Goal: Check status: Check status

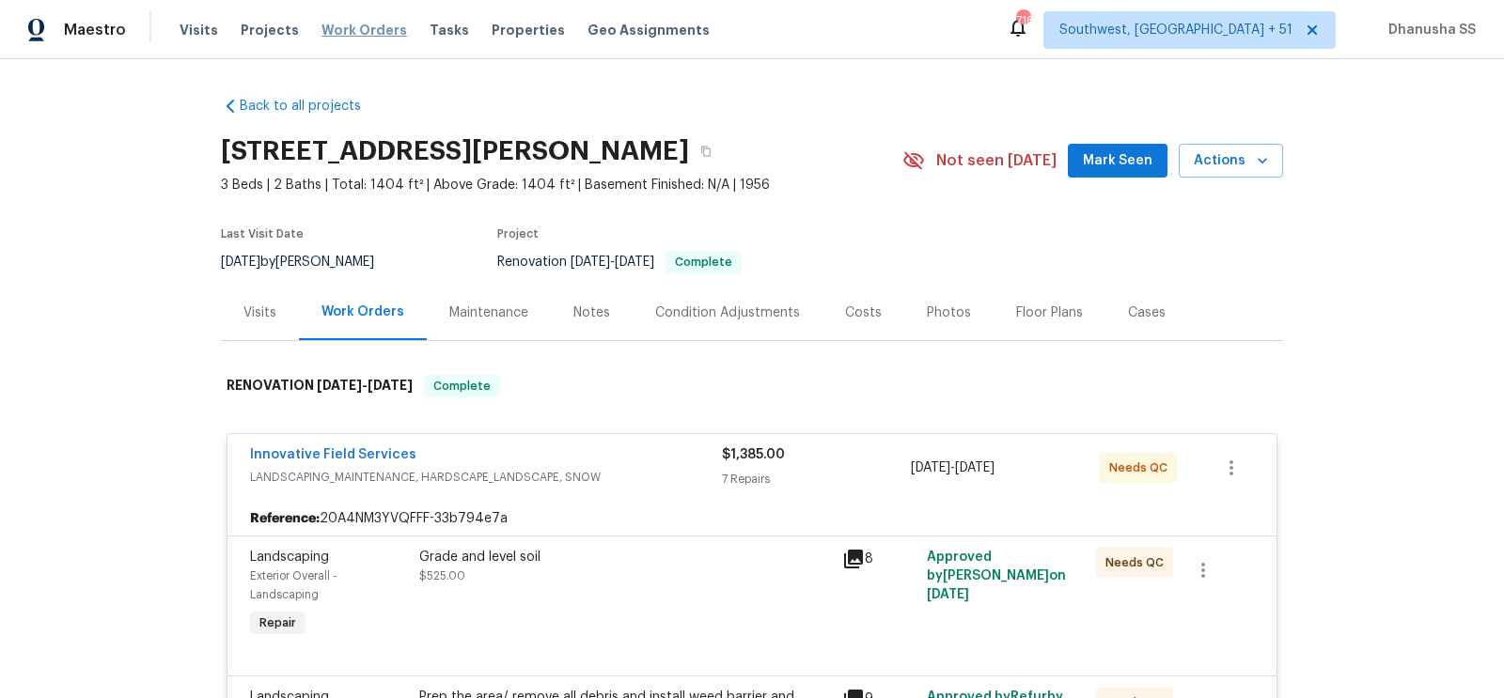
drag, startPoint x: 0, startPoint y: 0, endPoint x: 361, endPoint y: 37, distance: 362.8
click at [362, 37] on span "Work Orders" at bounding box center [364, 30] width 86 height 19
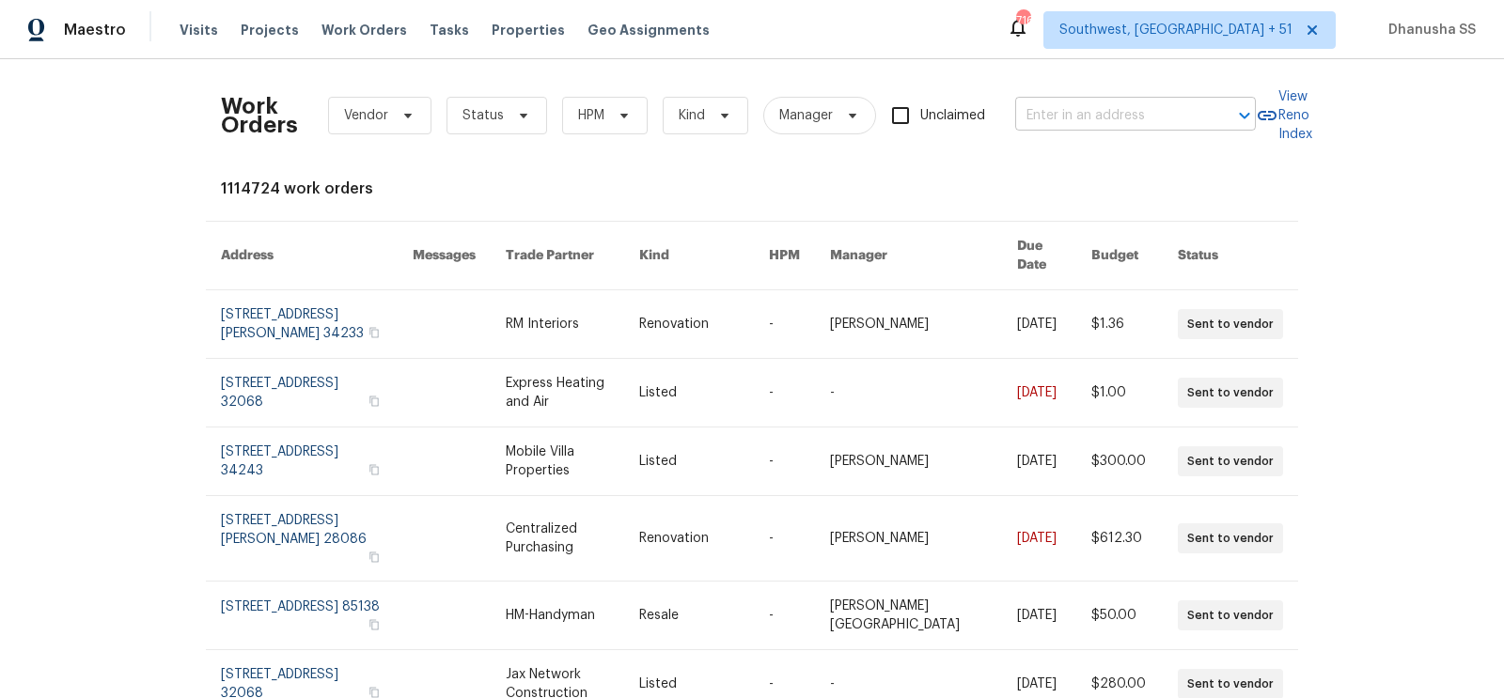
click at [1068, 117] on input "text" at bounding box center [1109, 116] width 188 height 29
paste input "3526 Rue De Fleur, Columbus, OH 43221"
type input "3526 Rue De Fleur, Columbus, OH 43221"
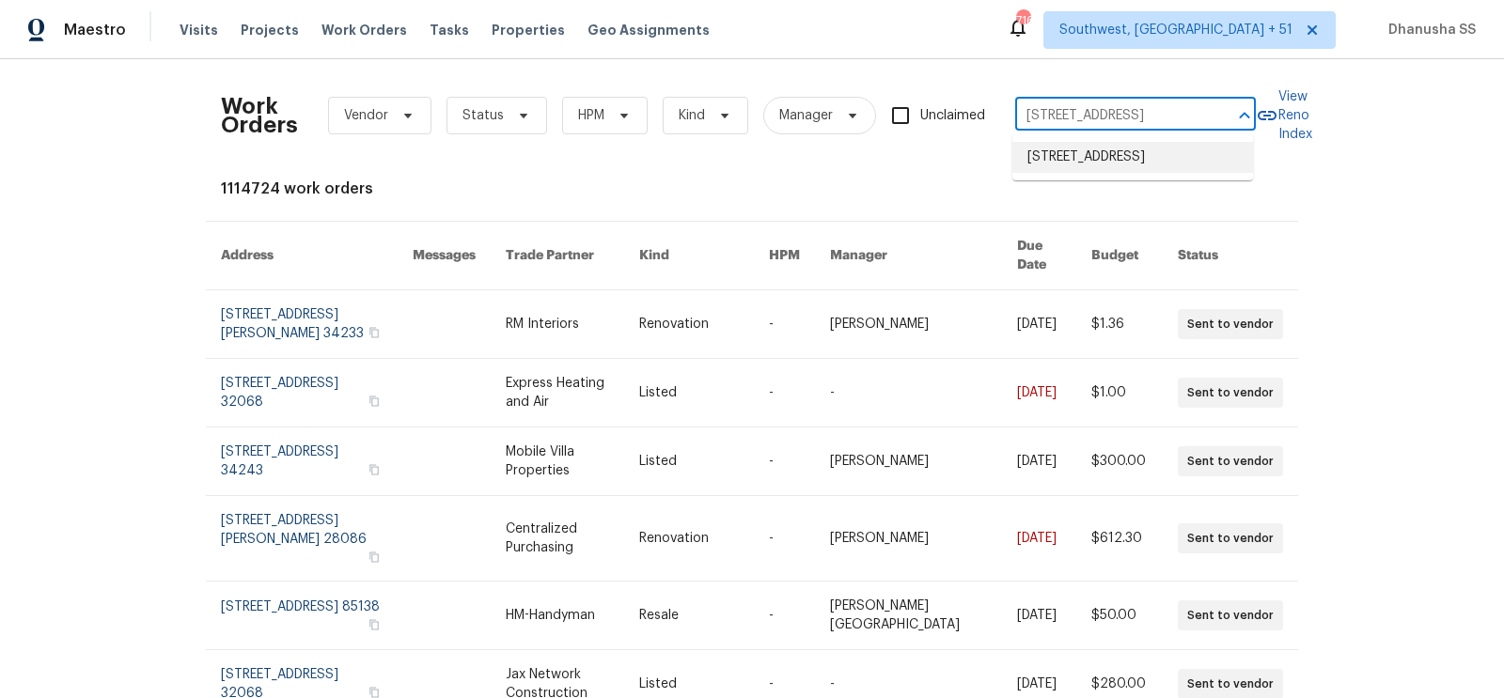
click at [1067, 153] on li "3526 Rue De Fleur, Columbus, OH 43221" at bounding box center [1132, 157] width 241 height 31
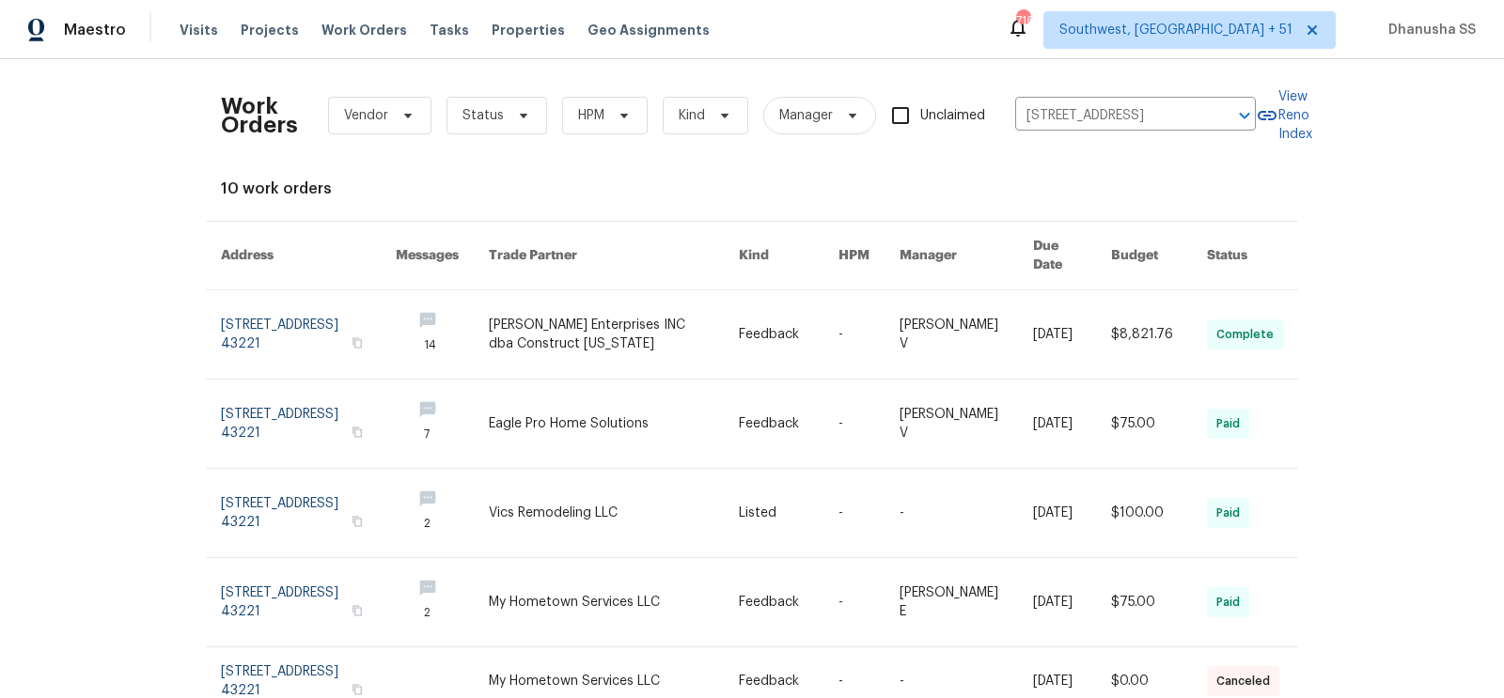
click at [683, 299] on link at bounding box center [614, 334] width 250 height 88
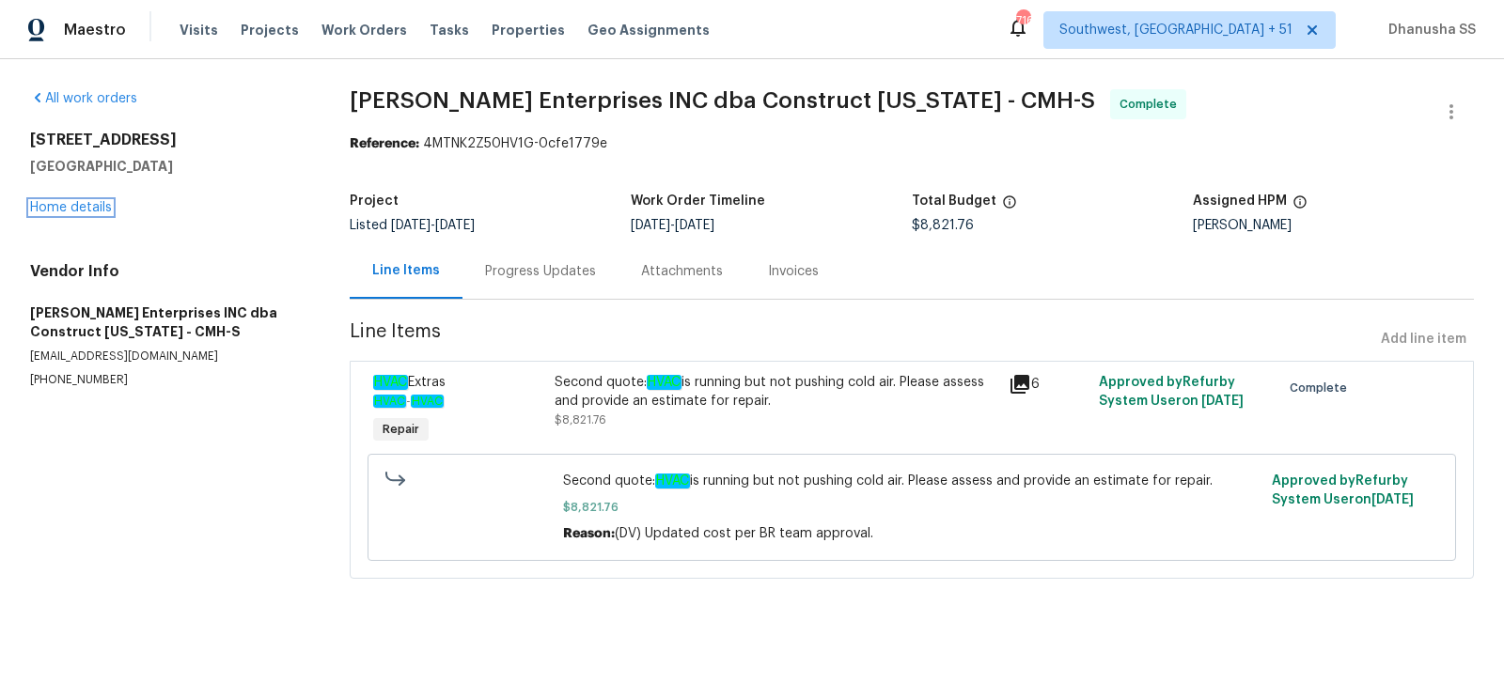
click at [75, 211] on link "Home details" at bounding box center [71, 207] width 82 height 13
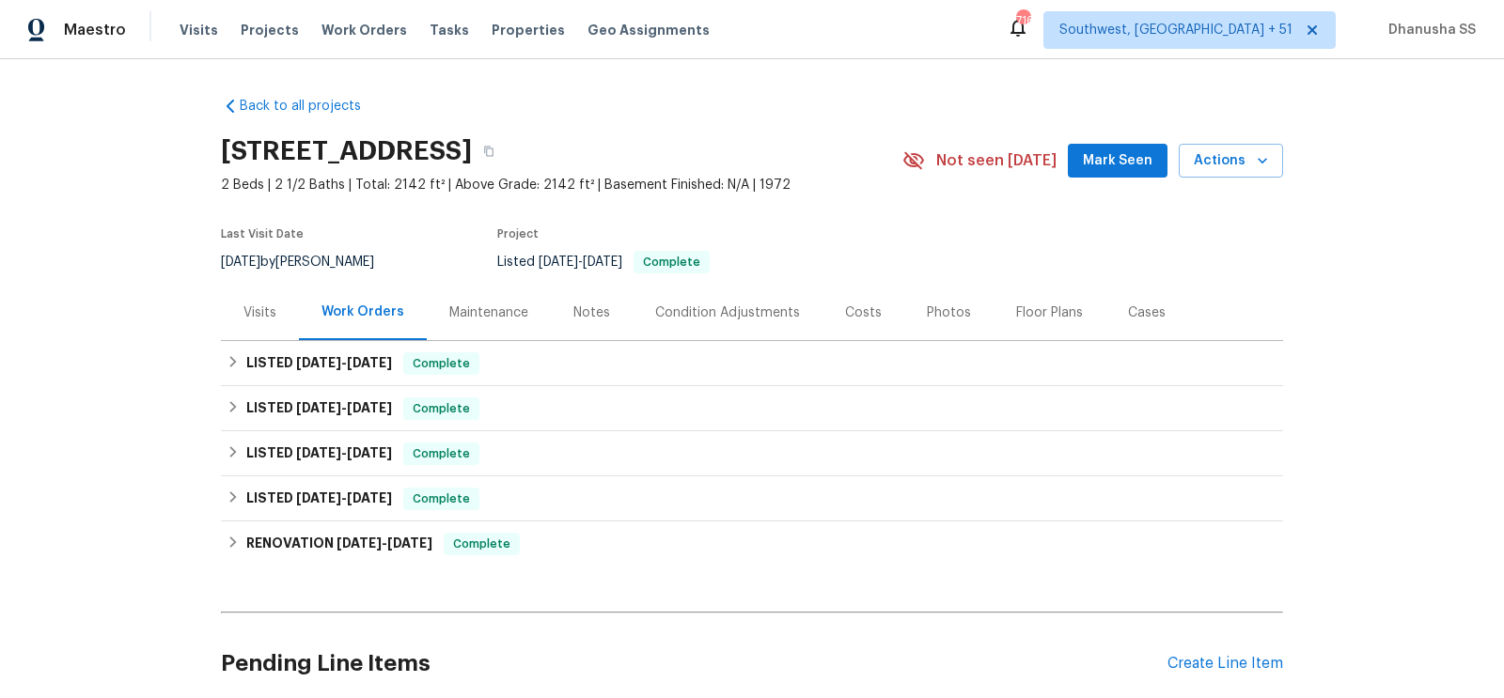
scroll to position [153, 0]
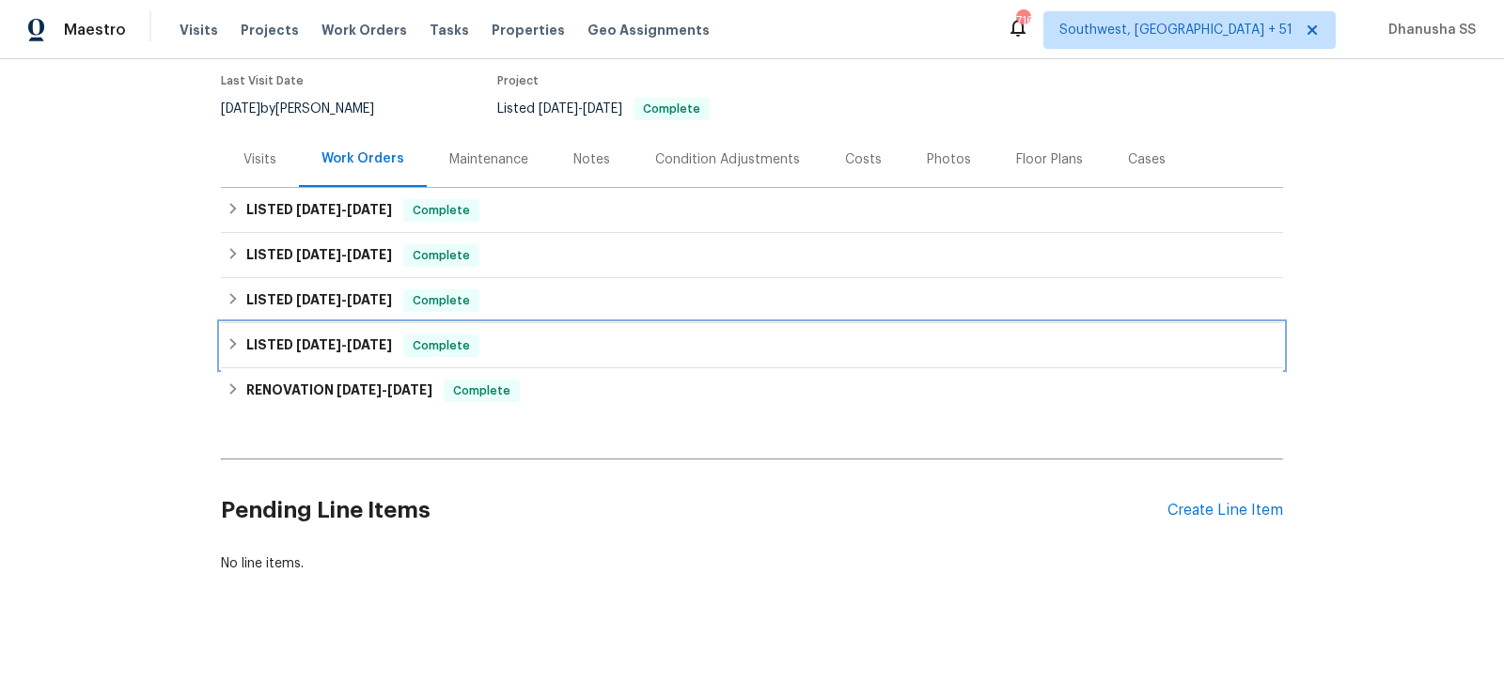
click at [520, 339] on div "LISTED 3/13/25 - 3/14/25 Complete" at bounding box center [752, 346] width 1051 height 23
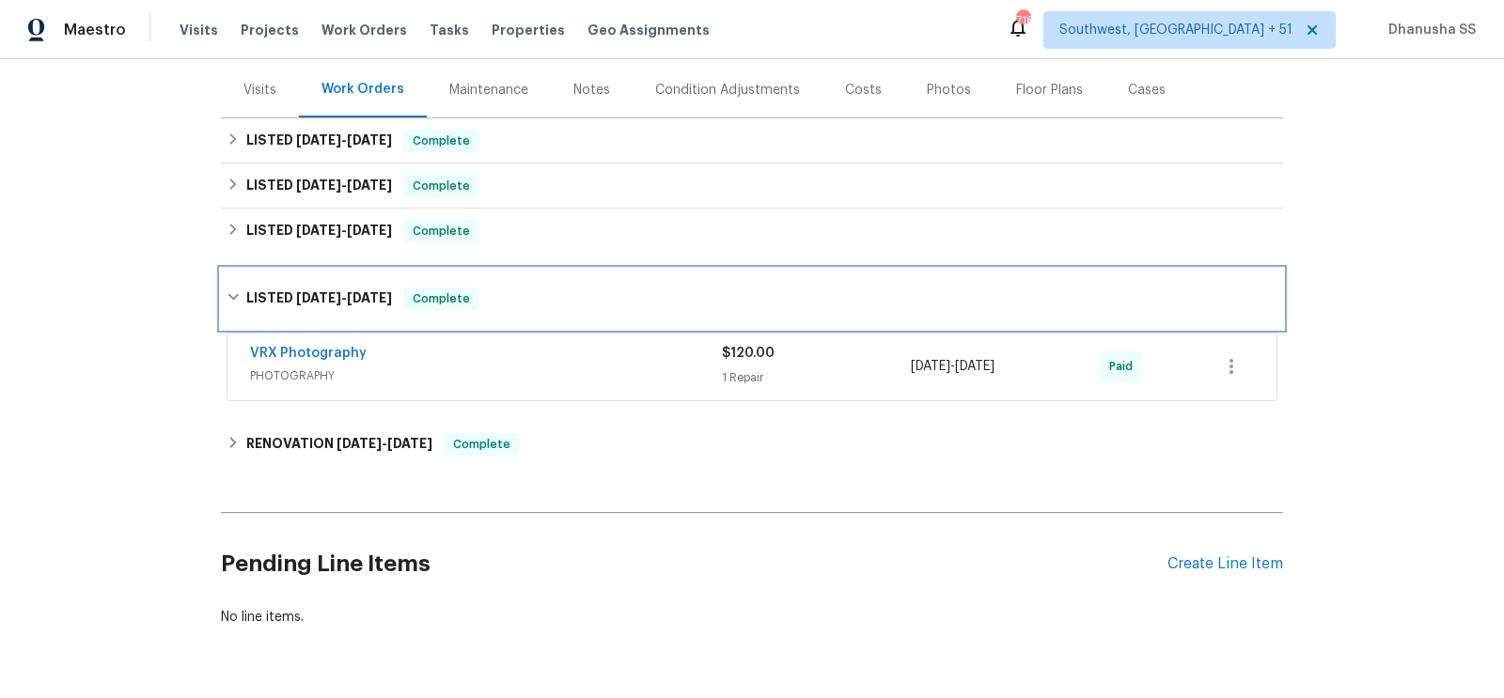
scroll to position [246, 0]
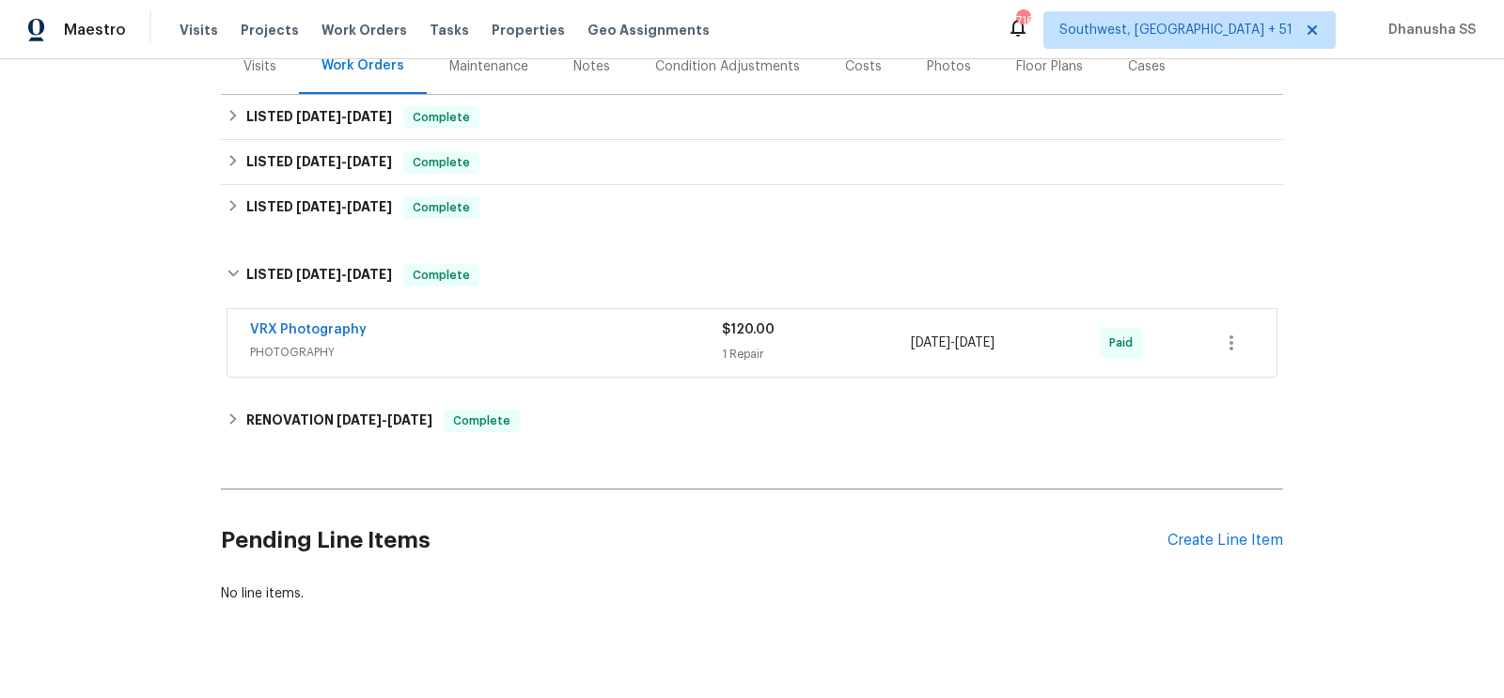
click at [591, 344] on span "PHOTOGRAPHY" at bounding box center [486, 352] width 472 height 19
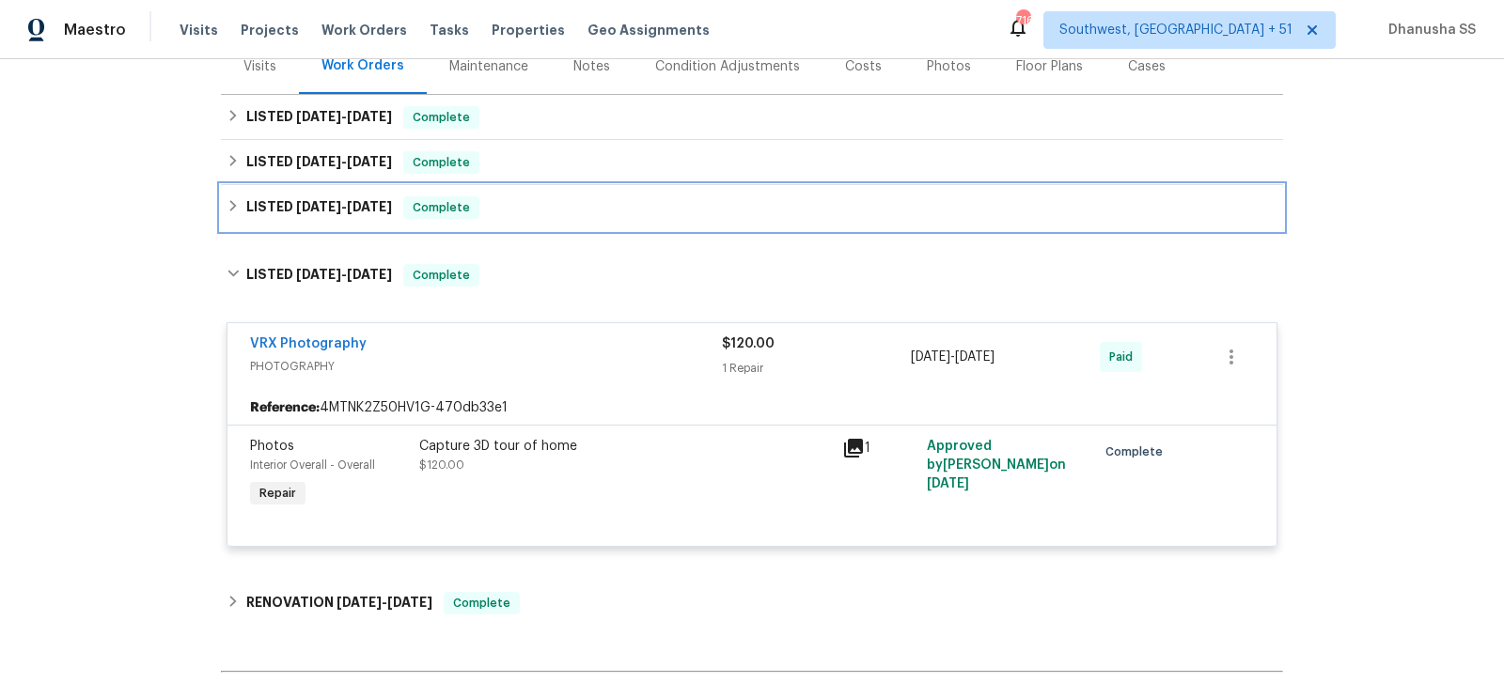
click at [541, 213] on div "LISTED 3/24/25 - 3/26/25 Complete" at bounding box center [752, 207] width 1051 height 23
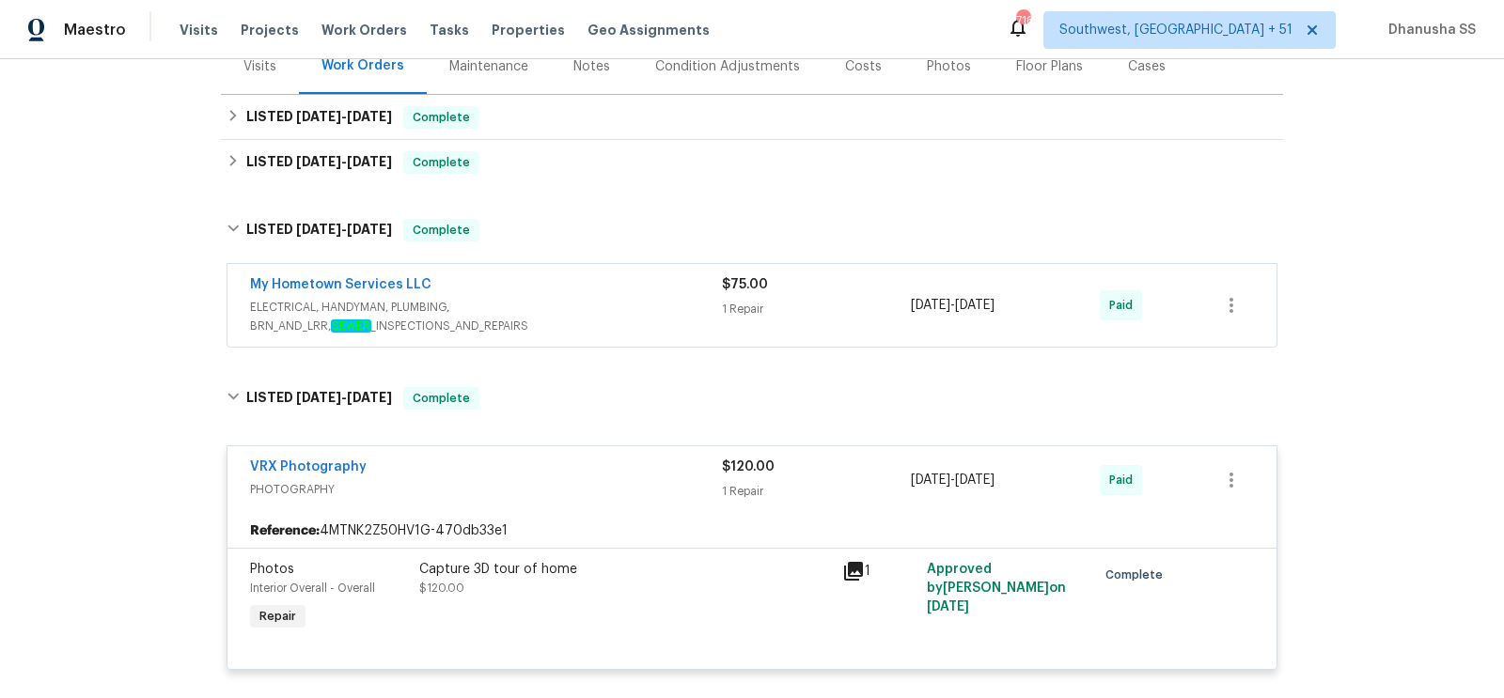
click at [597, 319] on span "ELECTRICAL, HANDYMAN, PLUMBING, BRN_AND_LRR, SEWER _INSPECTIONS_AND_REPAIRS" at bounding box center [486, 317] width 472 height 38
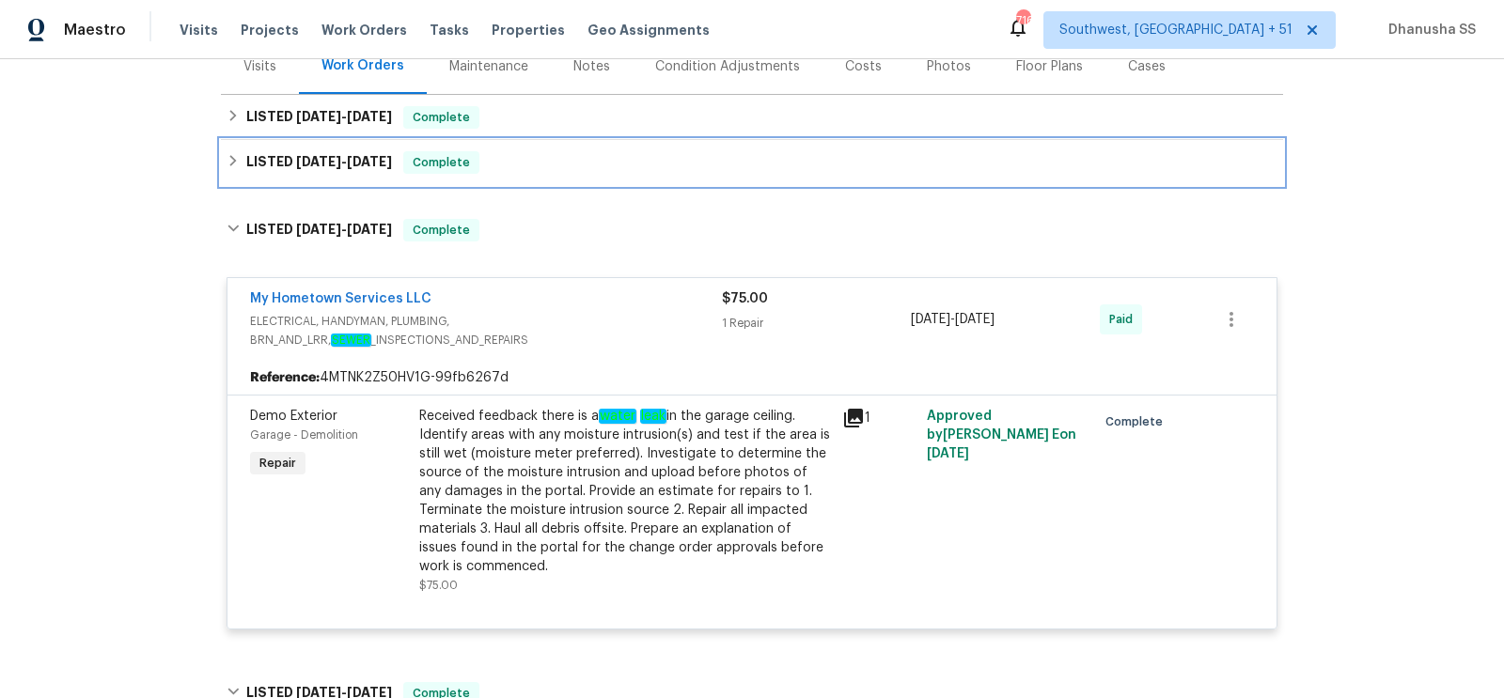
click at [528, 147] on div "LISTED 5/21/25 - 5/27/25 Complete" at bounding box center [752, 162] width 1062 height 45
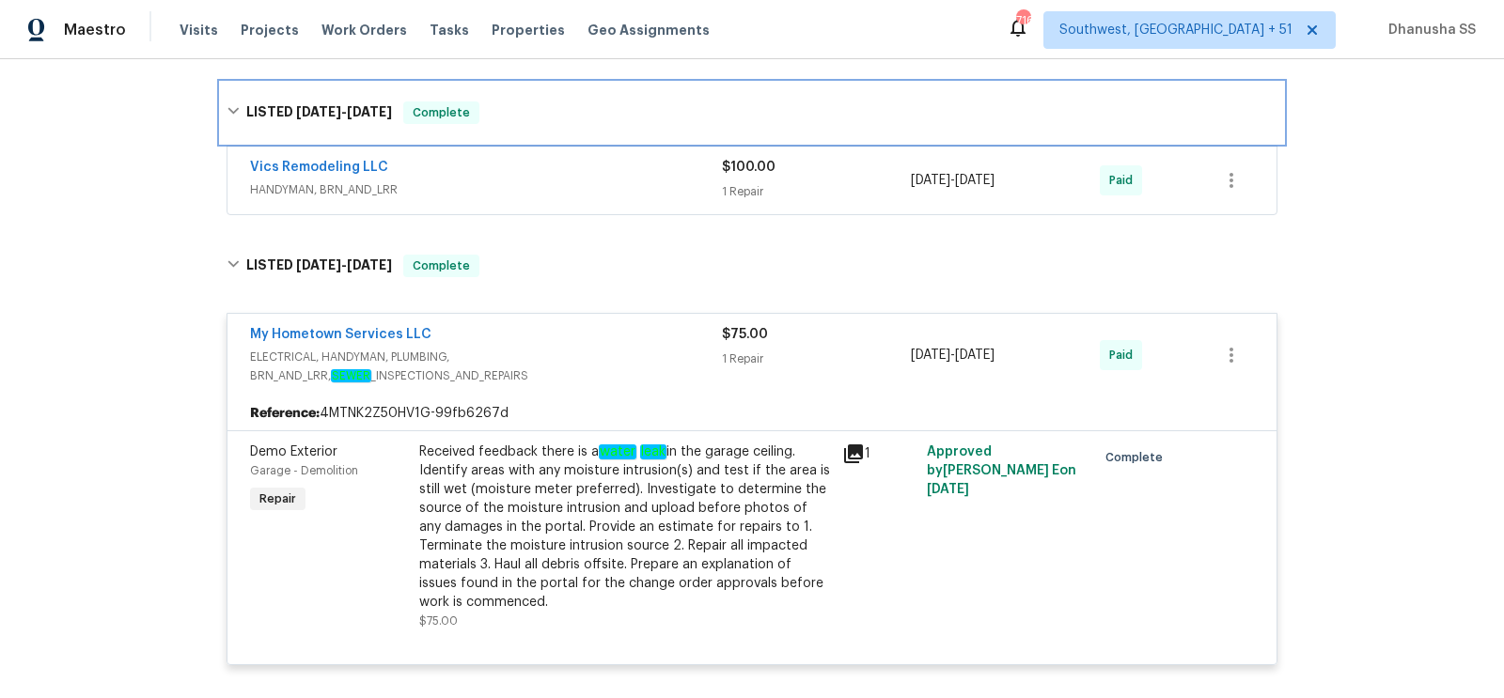
scroll to position [313, 0]
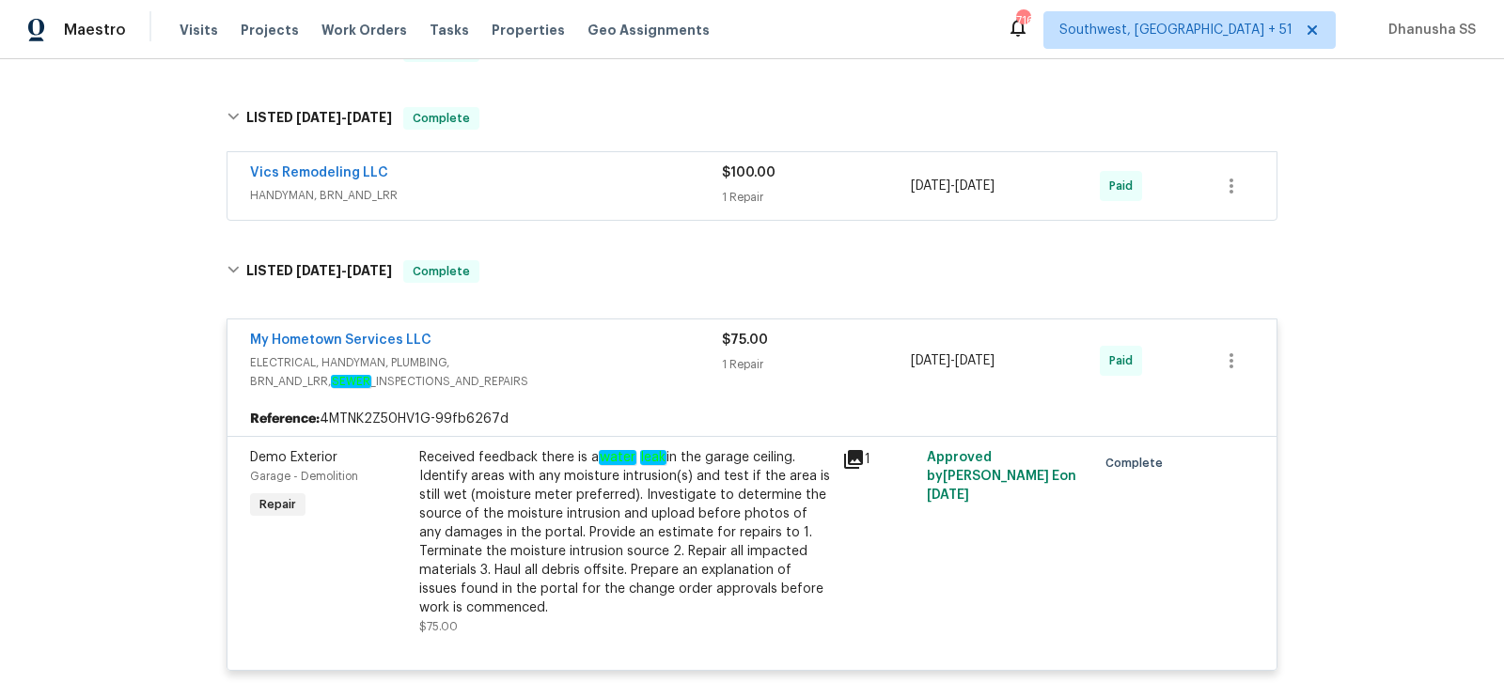
click at [580, 188] on span "HANDYMAN, BRN_AND_LRR" at bounding box center [486, 195] width 472 height 19
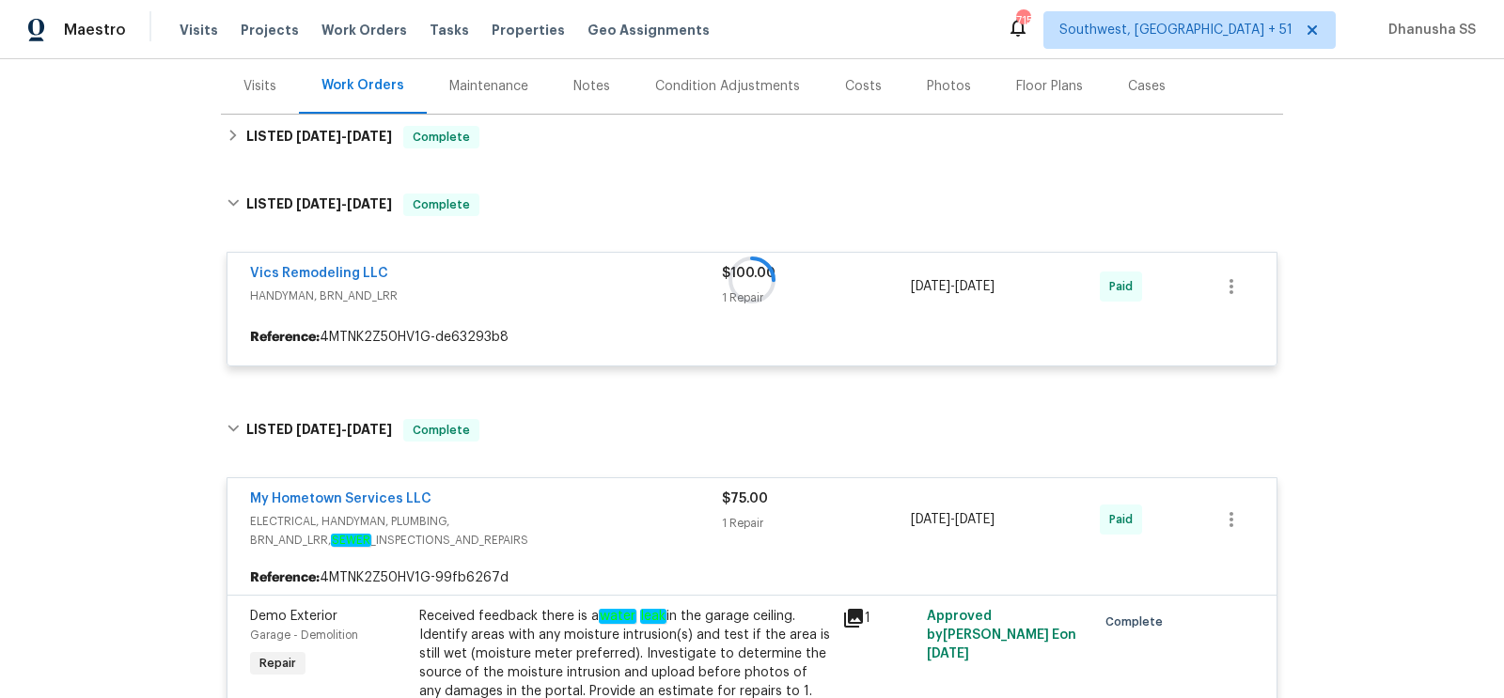
scroll to position [187, 0]
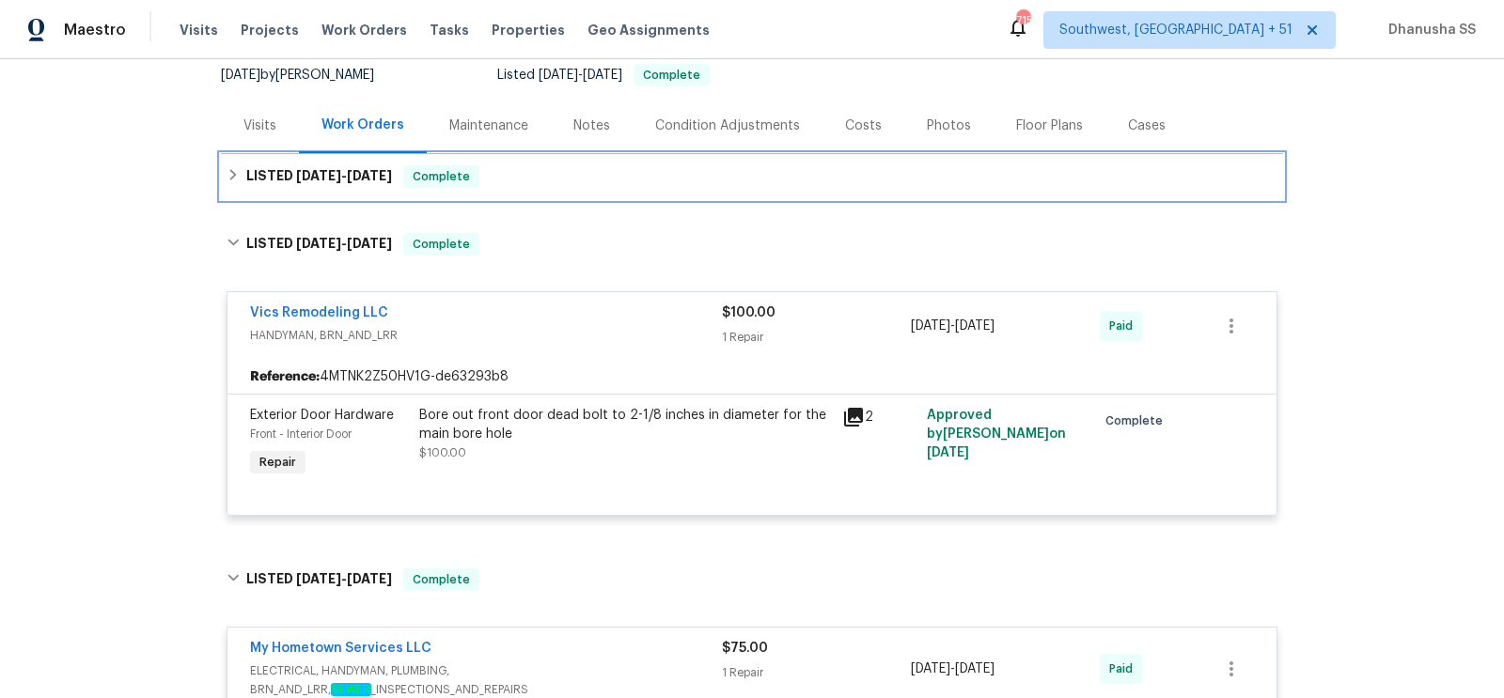
click at [527, 171] on div "LISTED 8/1/25 - 9/4/25 Complete" at bounding box center [752, 176] width 1051 height 23
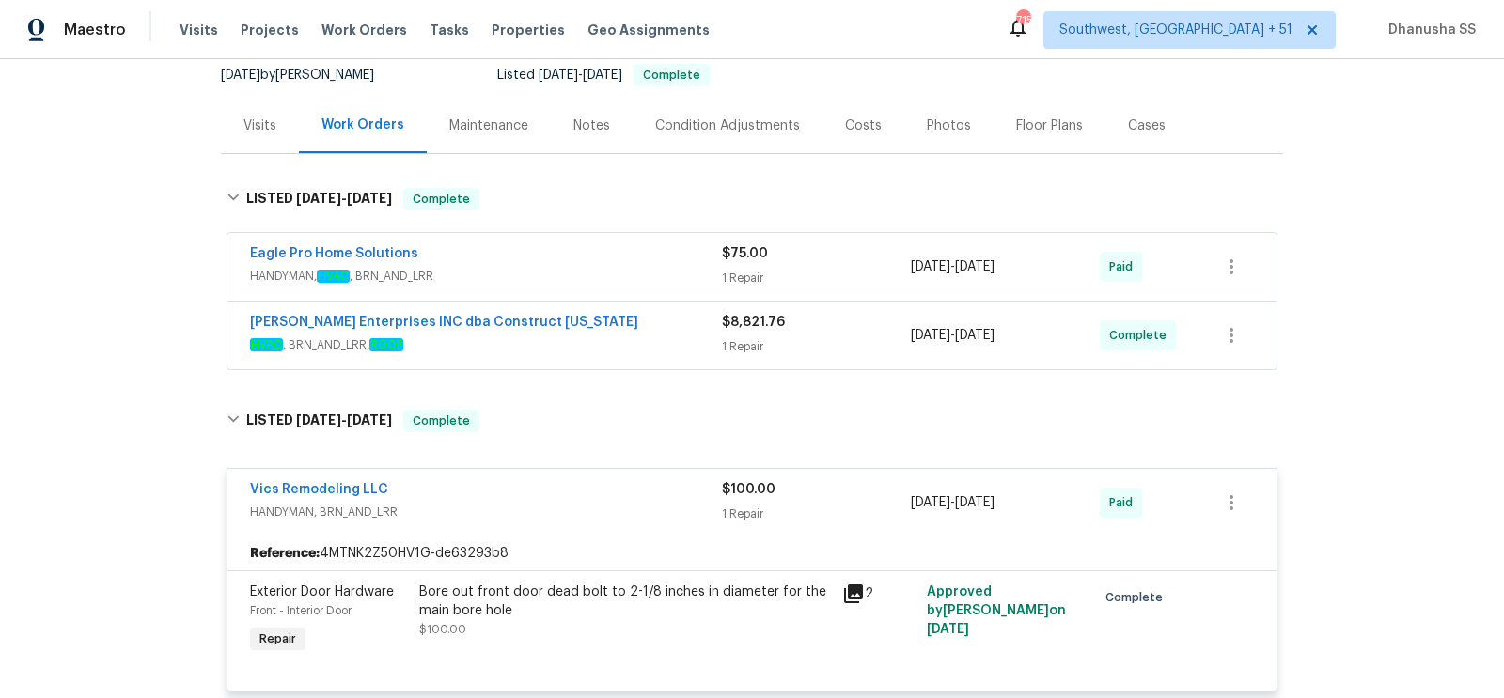
click at [623, 322] on div "Strick Enterprises INC dba Construct Ohio" at bounding box center [486, 324] width 472 height 23
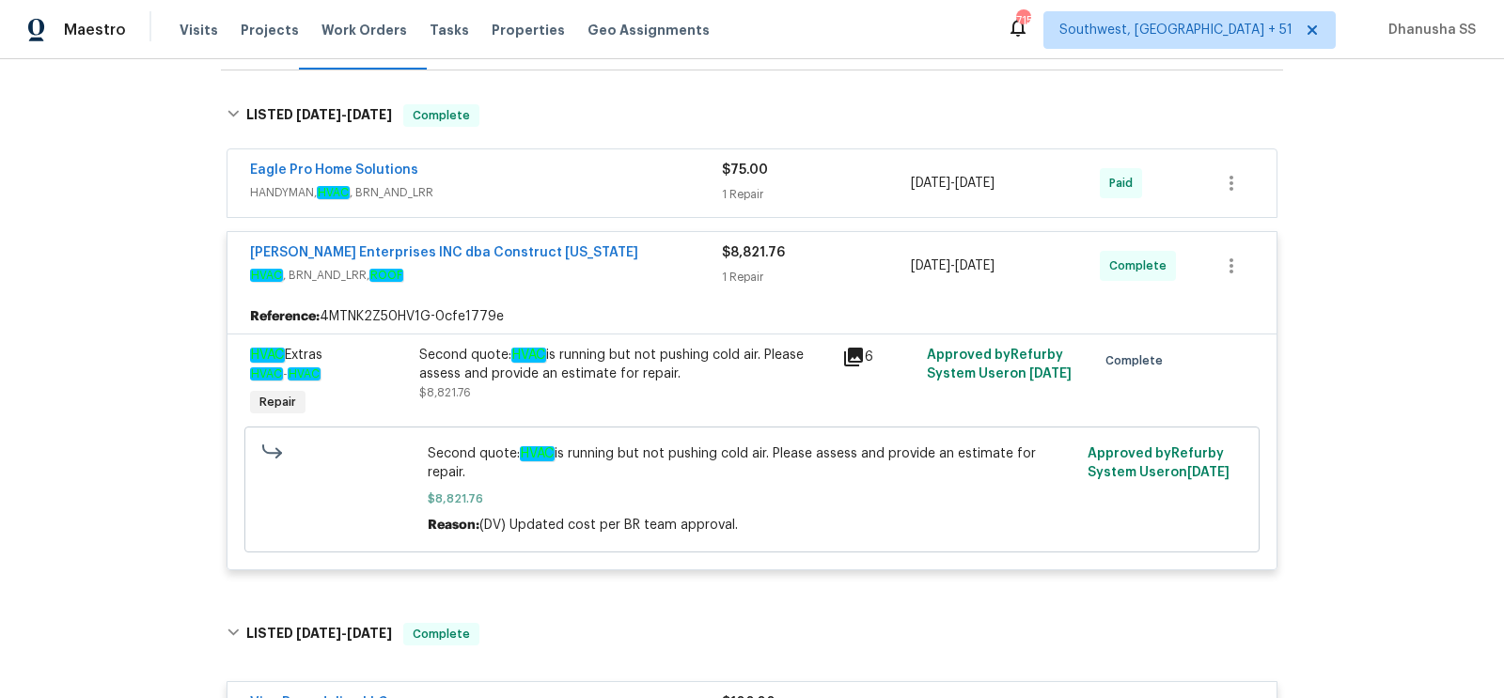
click at [587, 191] on span "HANDYMAN, HVAC , BRN_AND_LRR" at bounding box center [486, 192] width 472 height 19
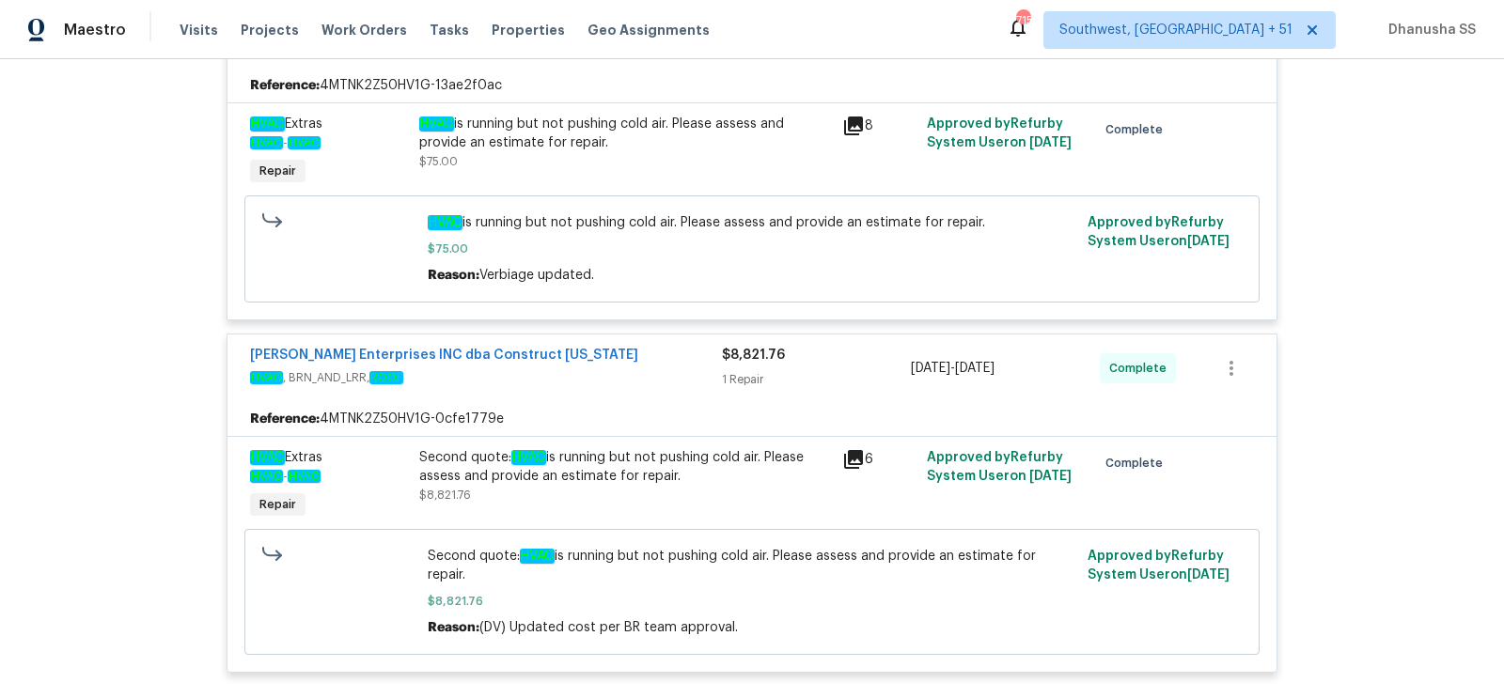
scroll to position [594, 0]
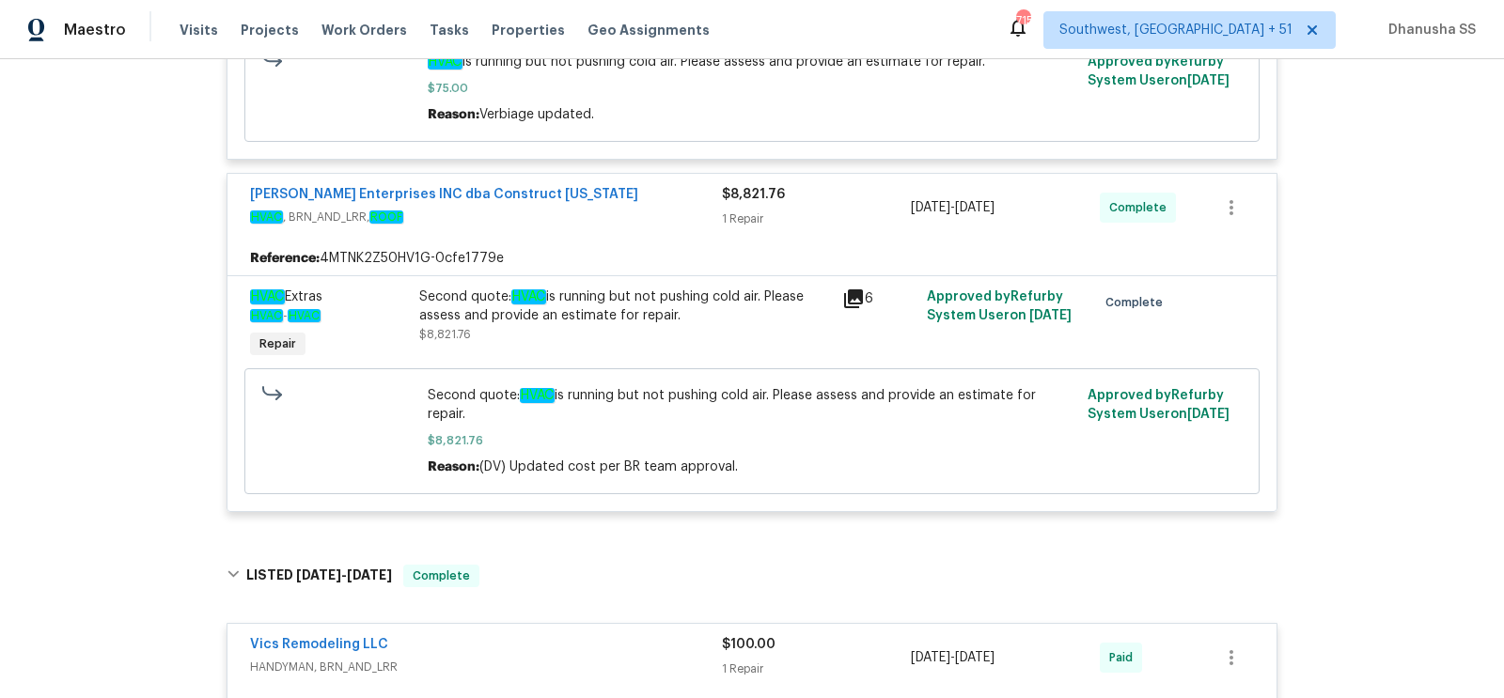
click at [467, 316] on div "Second quote: HVAC is running but not pushing cold air. Please assess and provi…" at bounding box center [625, 307] width 412 height 38
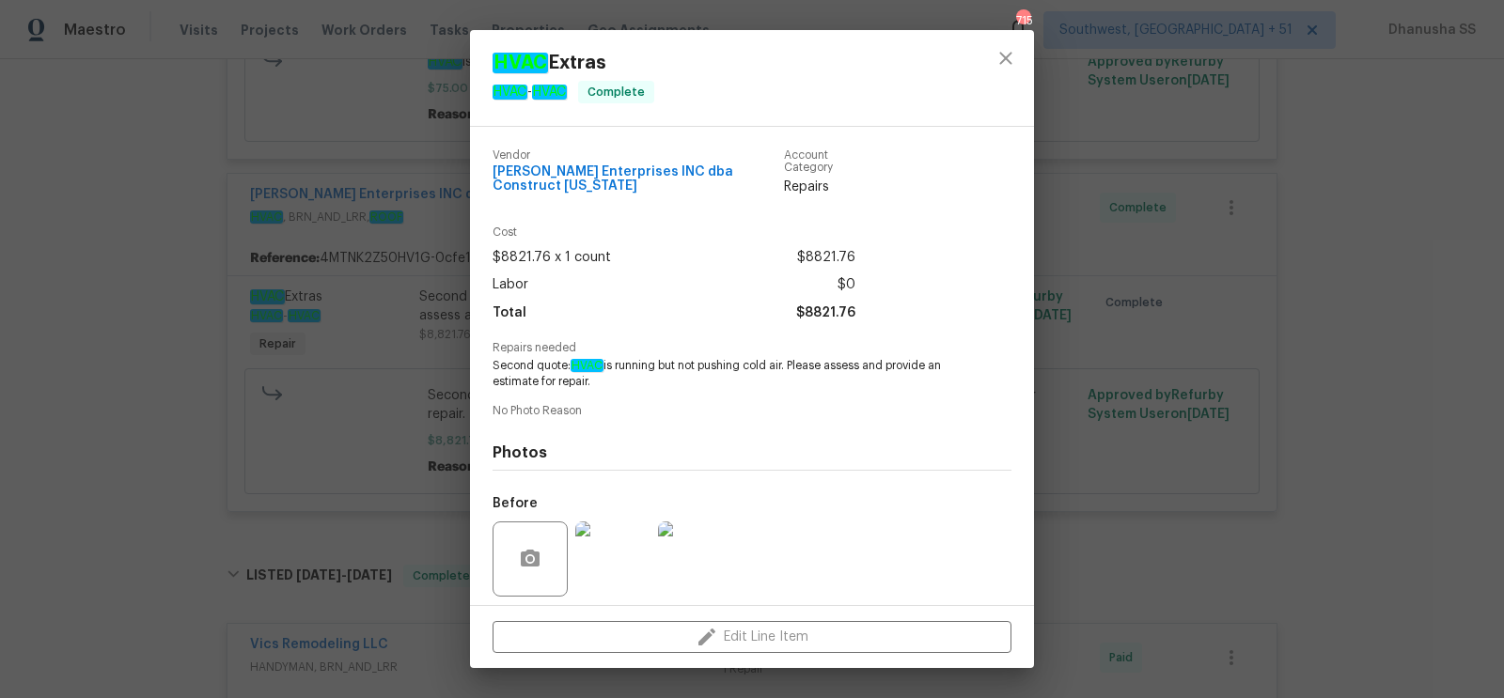
scroll to position [119, 0]
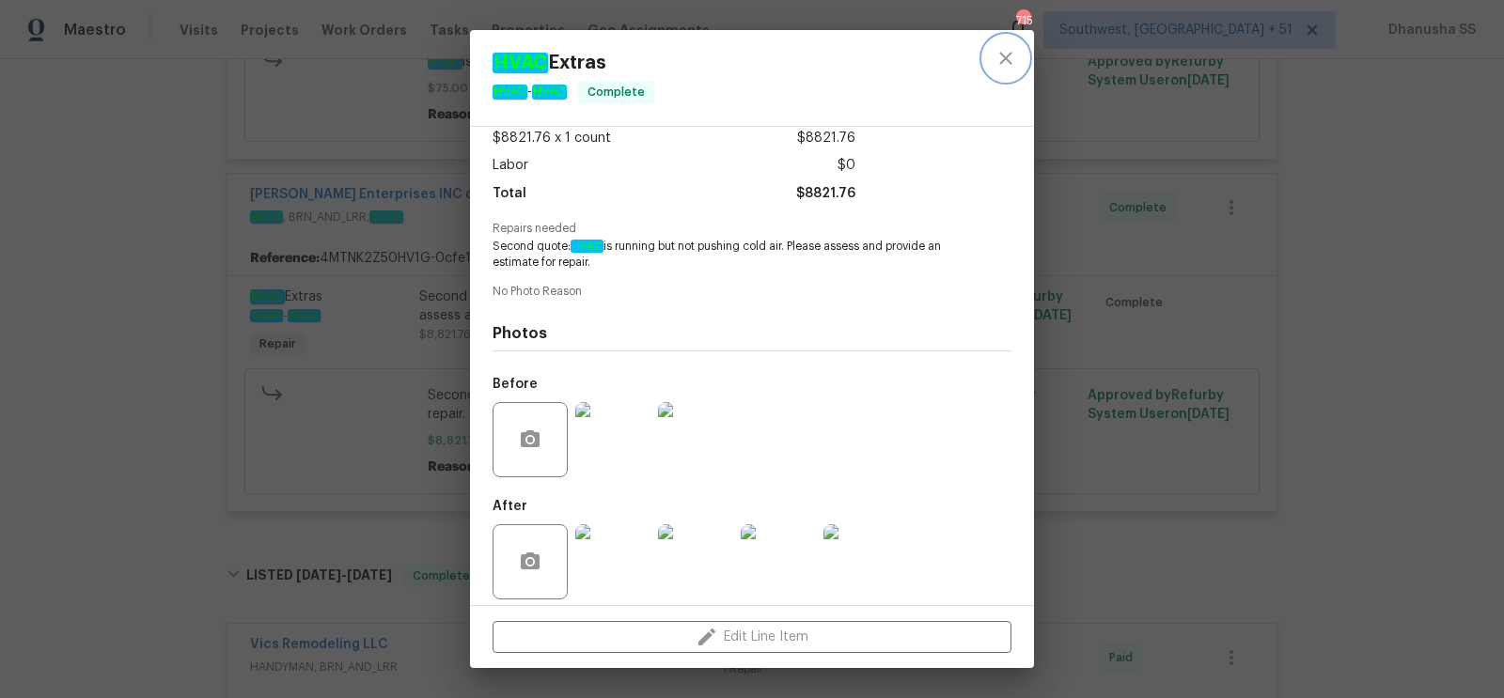
click at [993, 55] on button "close" at bounding box center [1005, 58] width 45 height 45
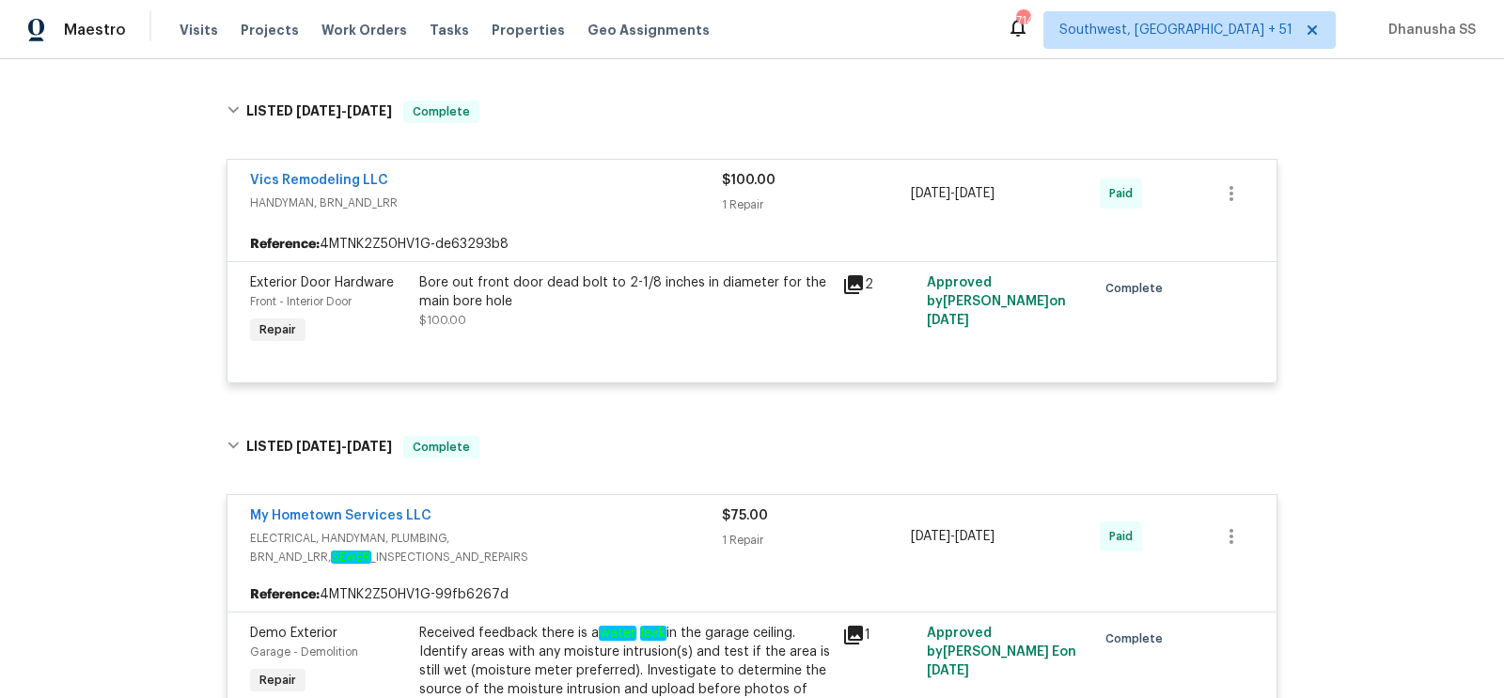
scroll to position [1364, 0]
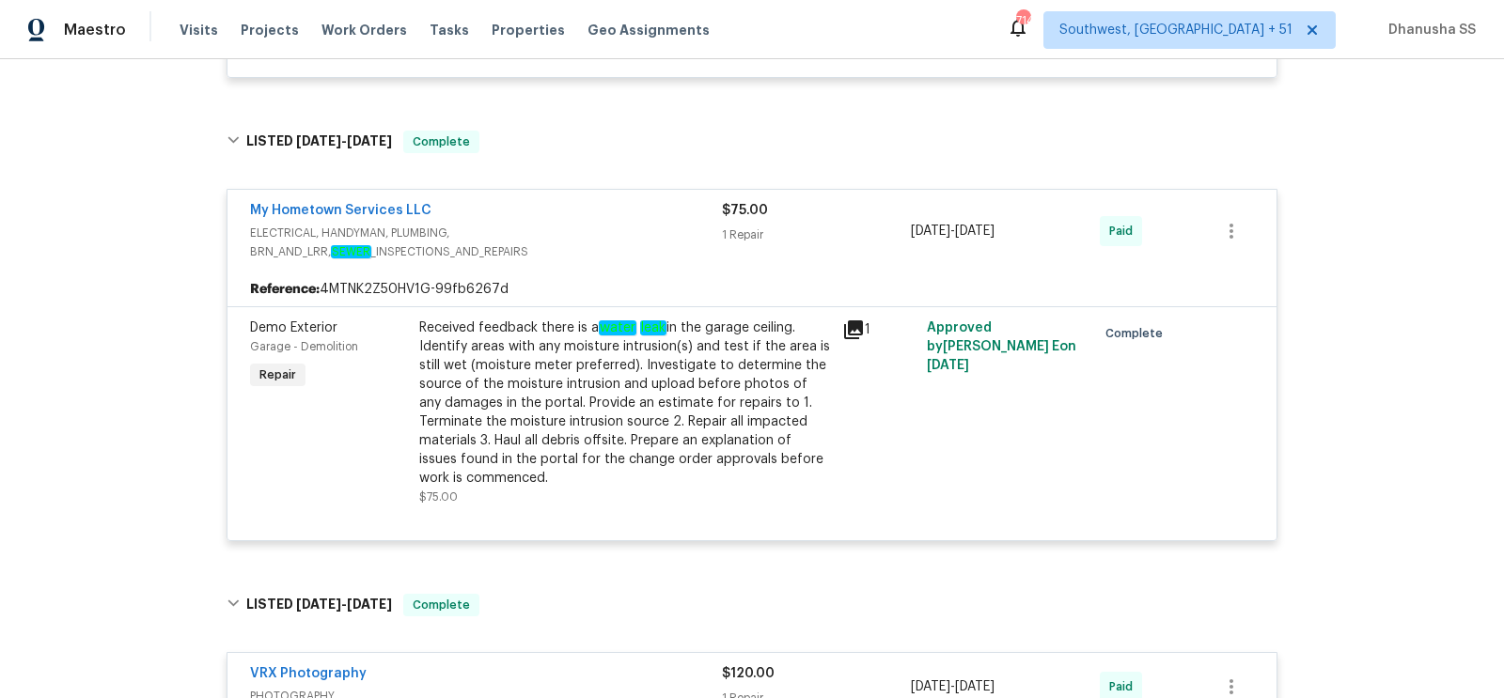
click at [660, 395] on div "Received feedback there is a water leak in the garage ceiling. Identify areas w…" at bounding box center [625, 403] width 412 height 169
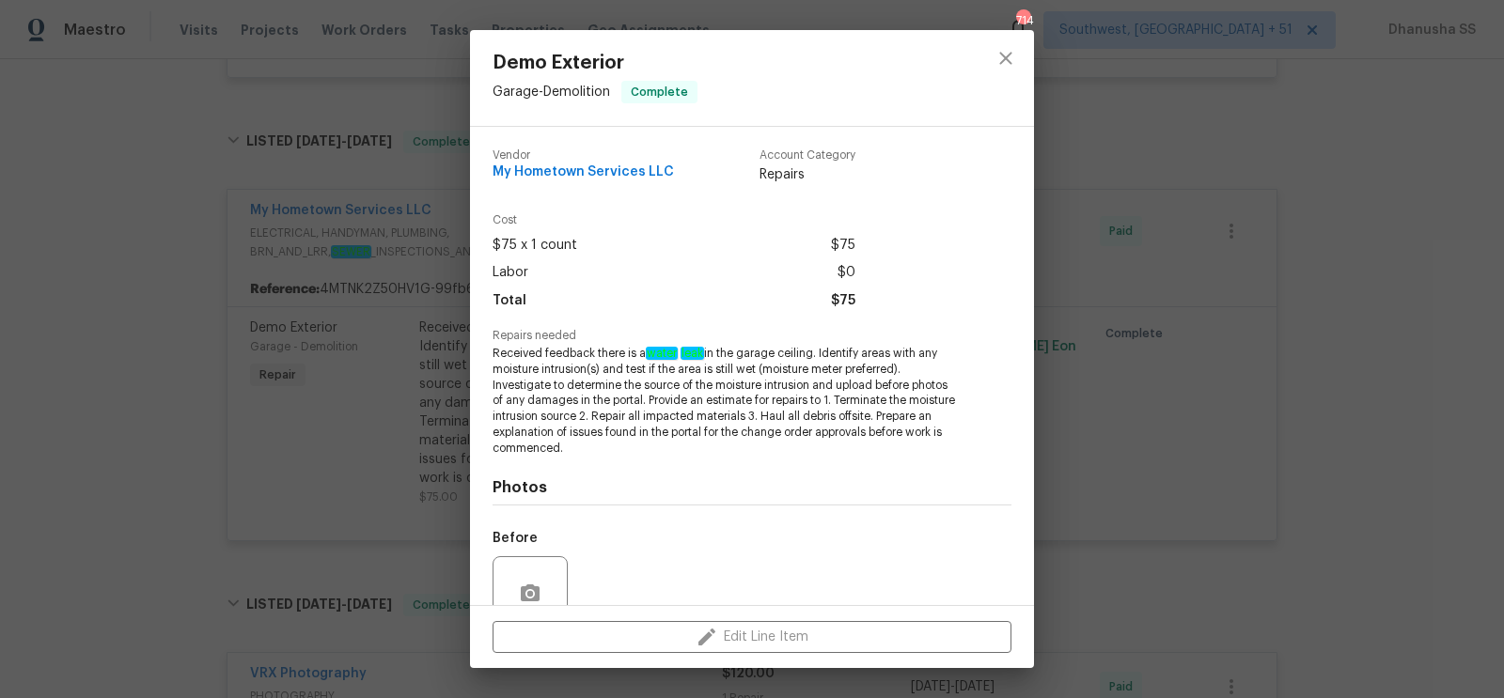
scroll to position [167, 0]
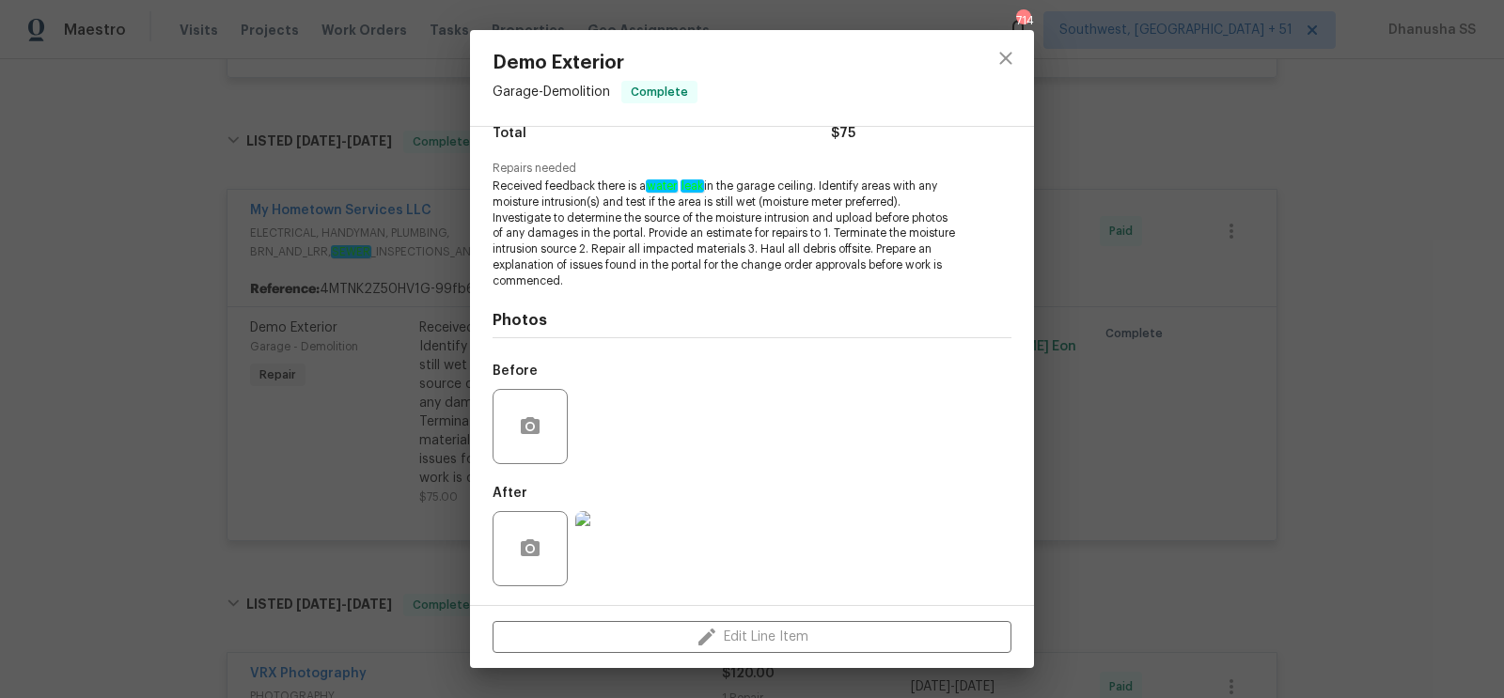
click at [594, 556] on img at bounding box center [612, 548] width 75 height 75
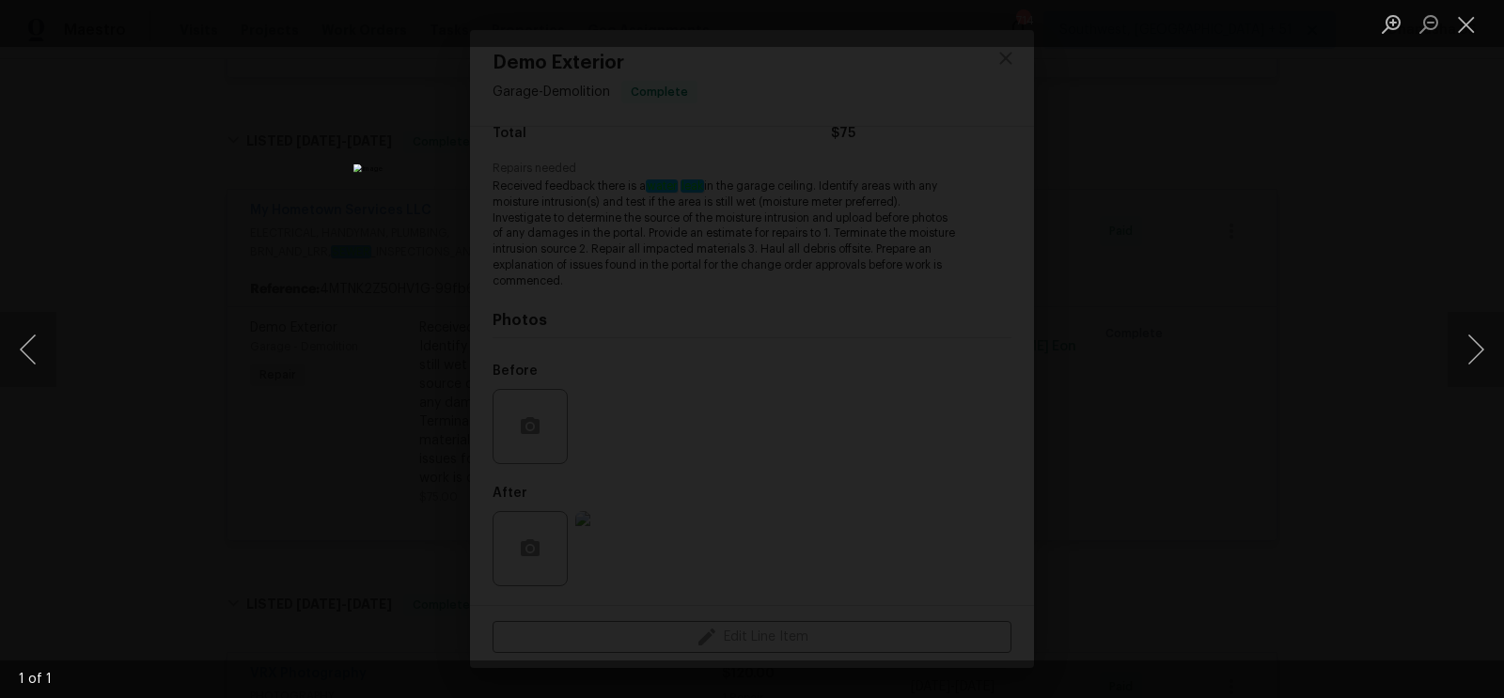
click at [1234, 454] on div "Lightbox" at bounding box center [752, 349] width 1504 height 698
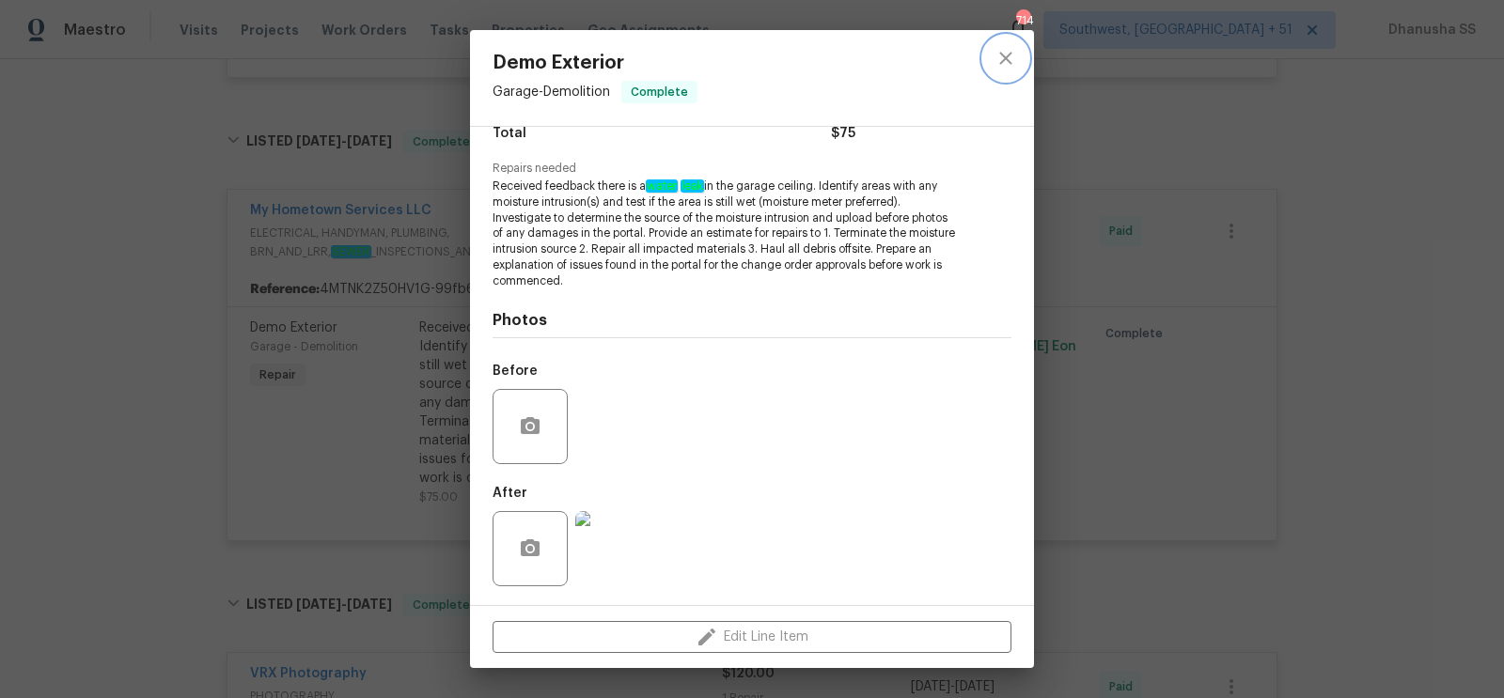
click at [989, 62] on button "close" at bounding box center [1005, 58] width 45 height 45
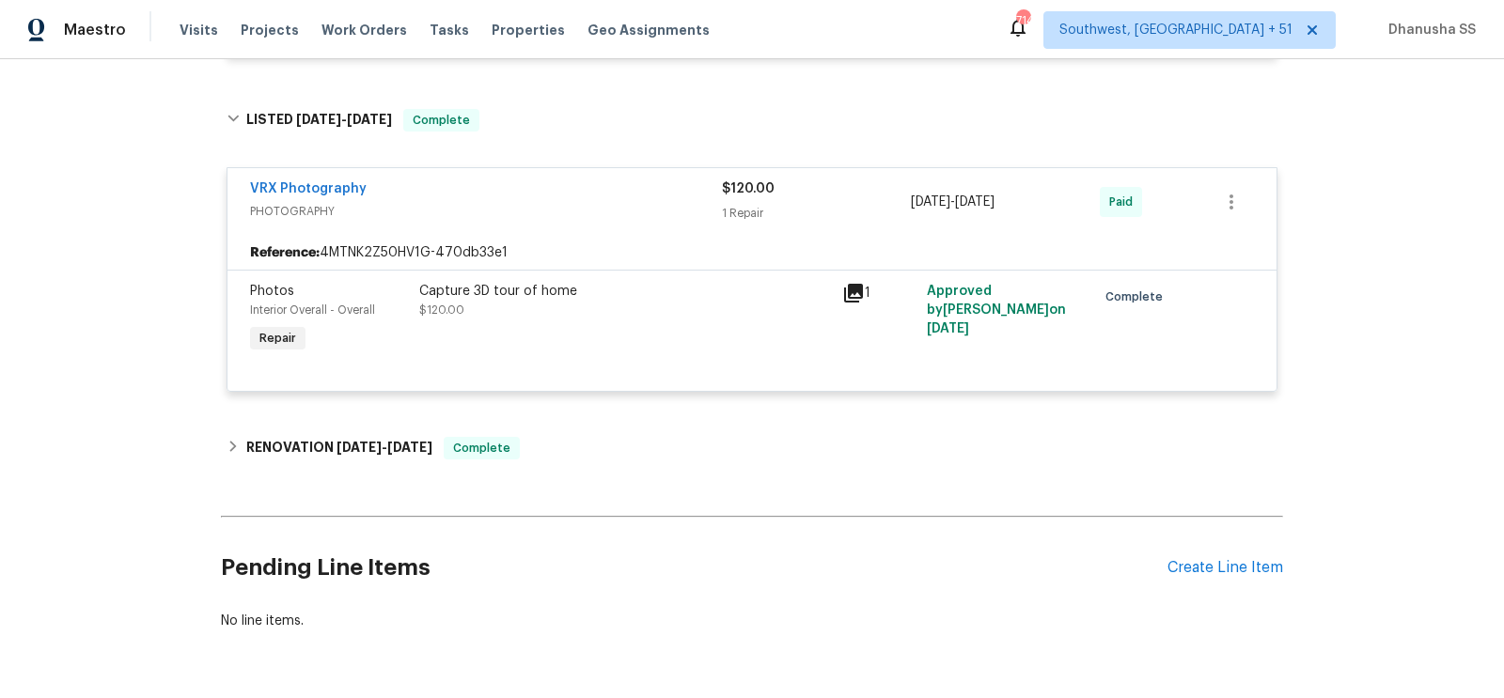
scroll to position [1904, 0]
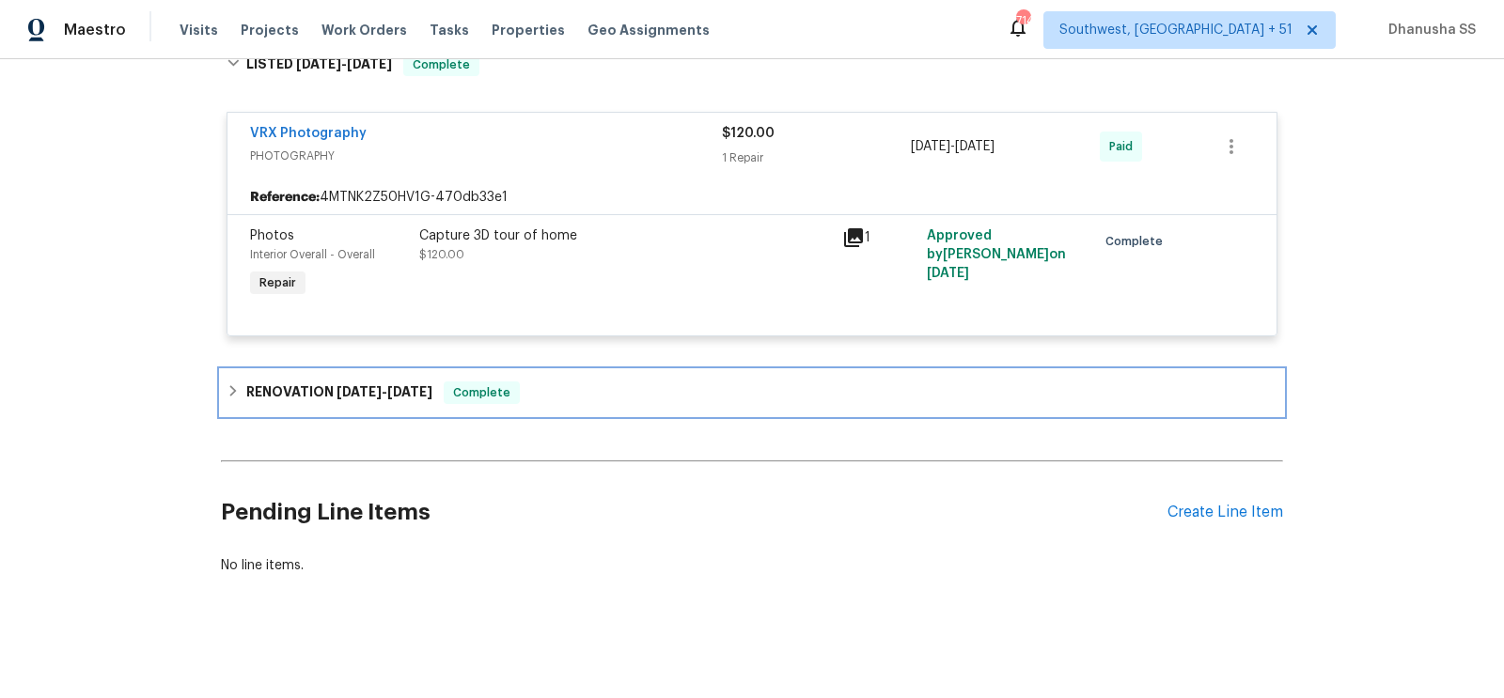
click at [554, 382] on div "RENOVATION 1/13/25 - 1/20/25 Complete" at bounding box center [752, 393] width 1051 height 23
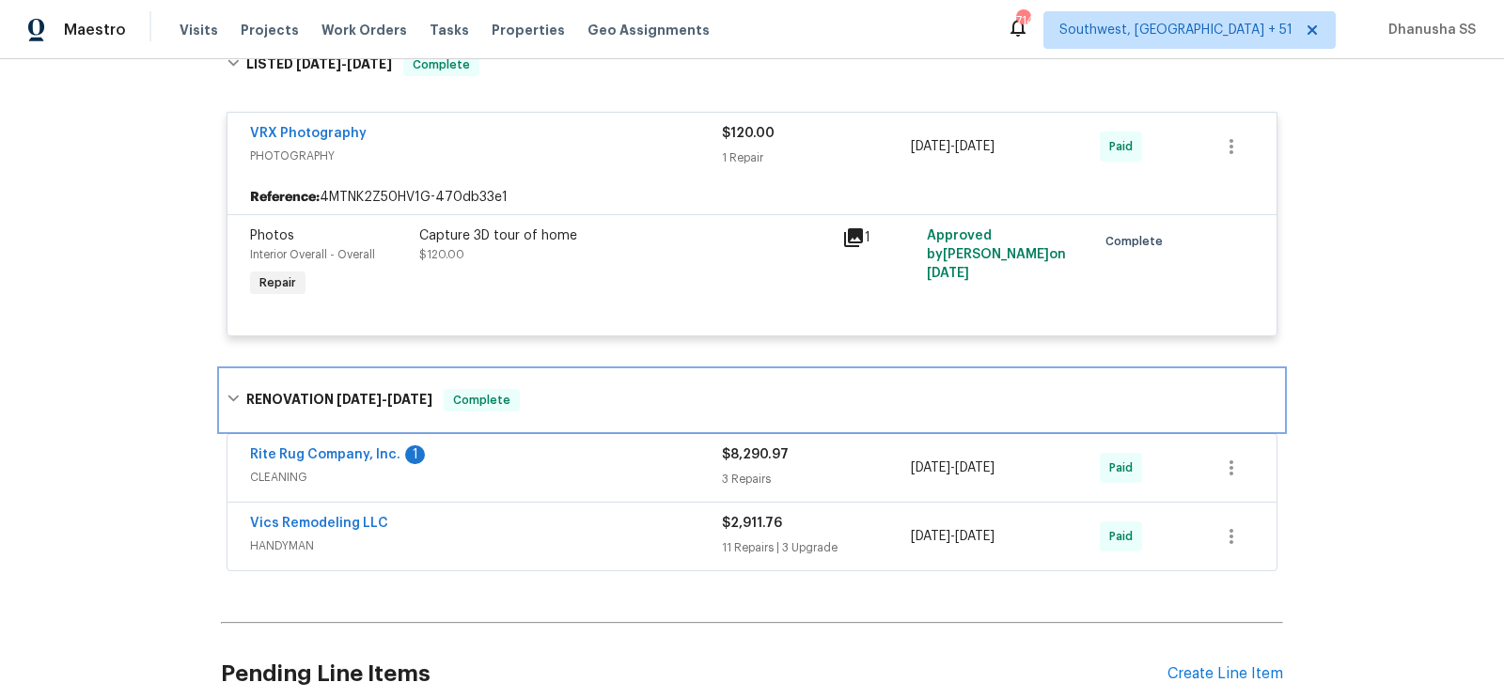
scroll to position [1526, 0]
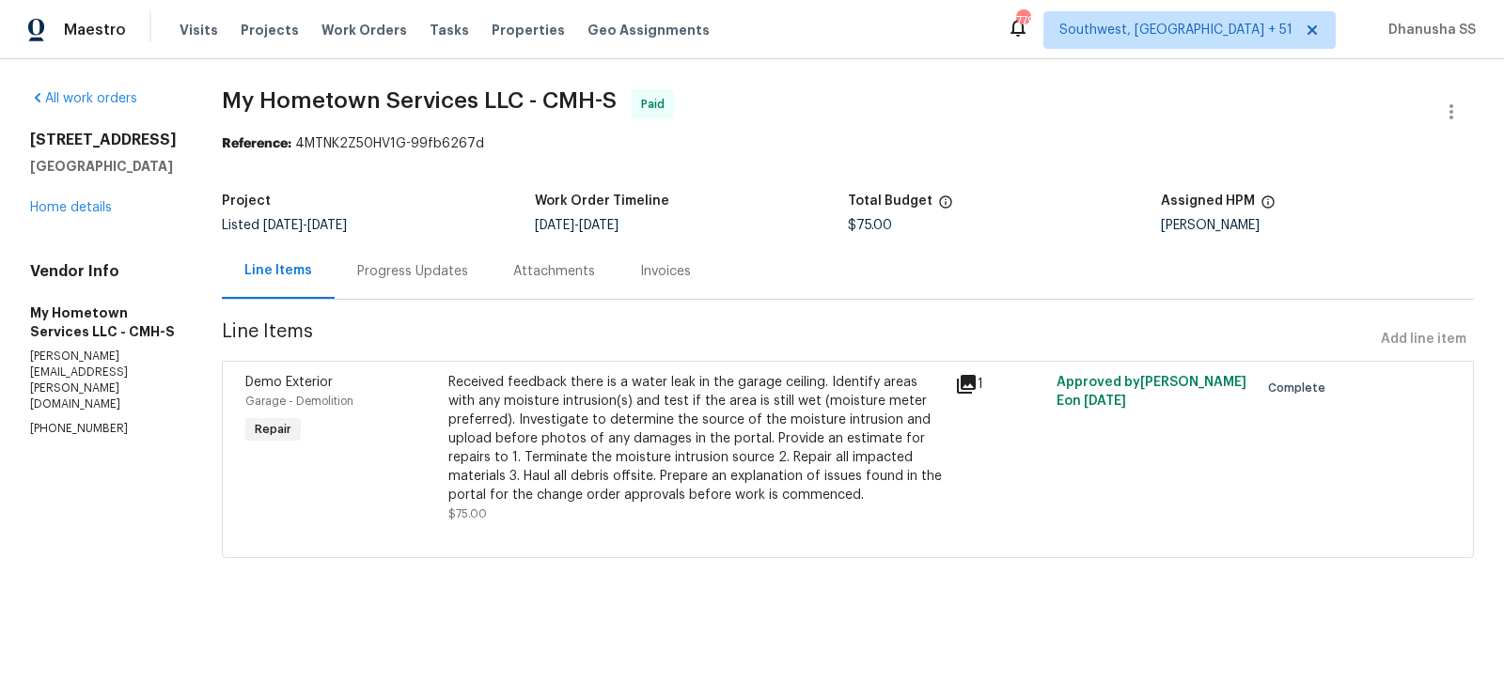
click at [380, 276] on div "Progress Updates" at bounding box center [412, 271] width 111 height 19
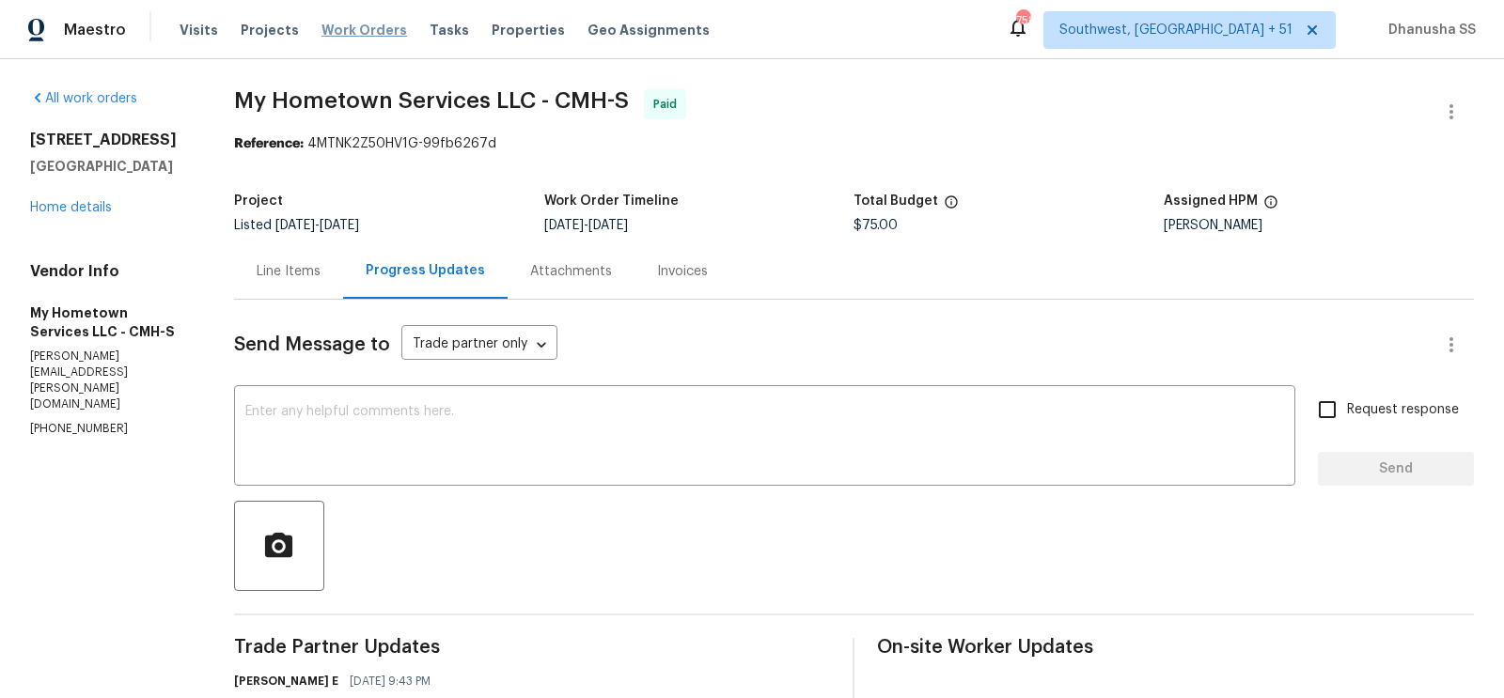
click at [326, 26] on span "Work Orders" at bounding box center [364, 30] width 86 height 19
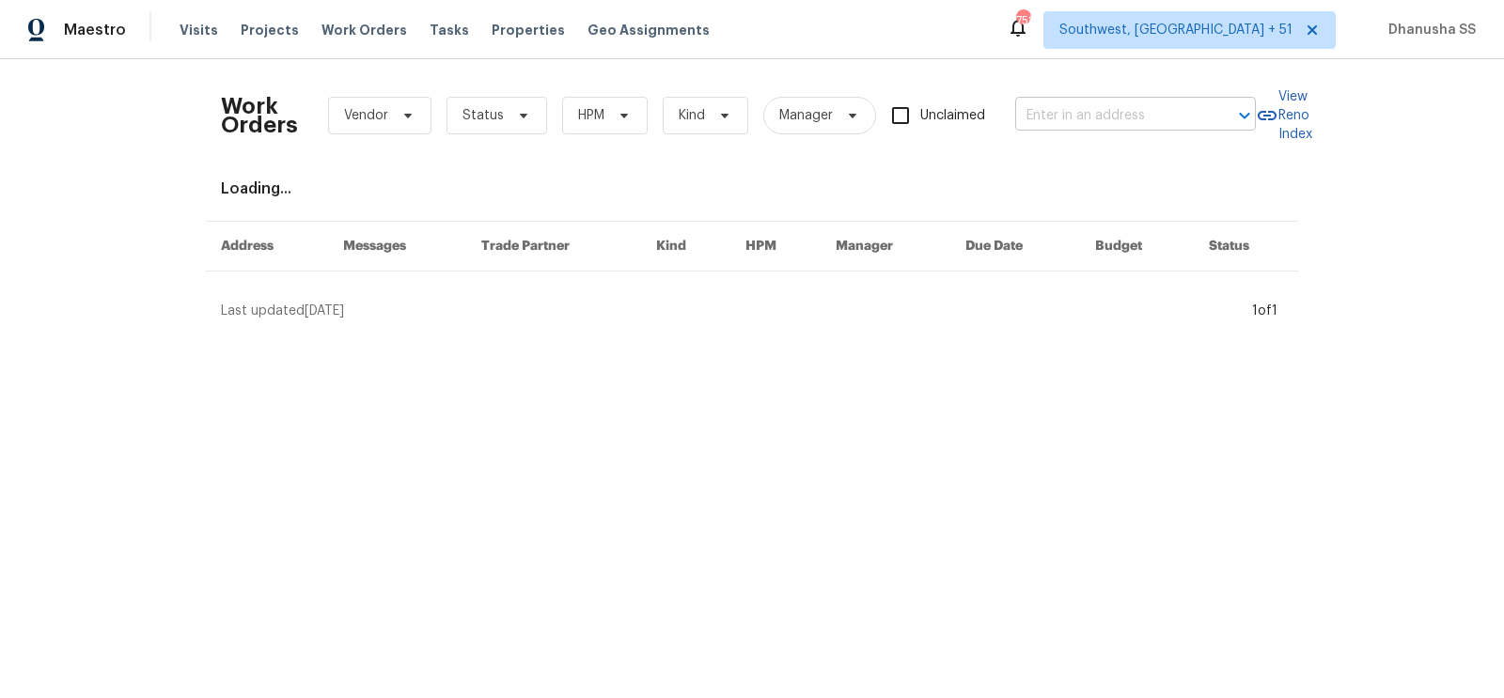
click at [1062, 119] on input "text" at bounding box center [1109, 116] width 188 height 29
paste input "606 Jackson Ave N, Jacksonville, FL 32220"
type input "606 Jackson Ave N, Jacksonville, FL 32220"
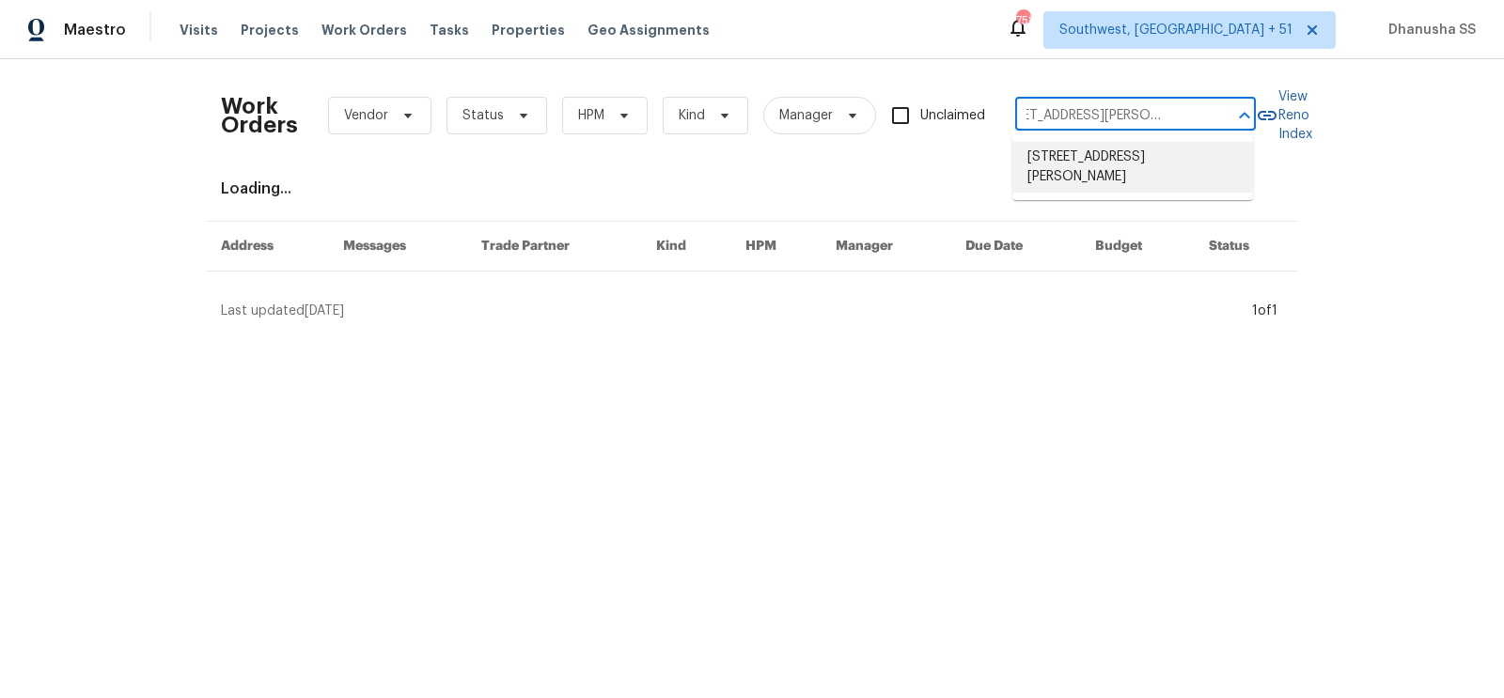
click at [1111, 163] on li "606 Jackson Ave N, Jacksonville, FL 32220" at bounding box center [1132, 167] width 241 height 51
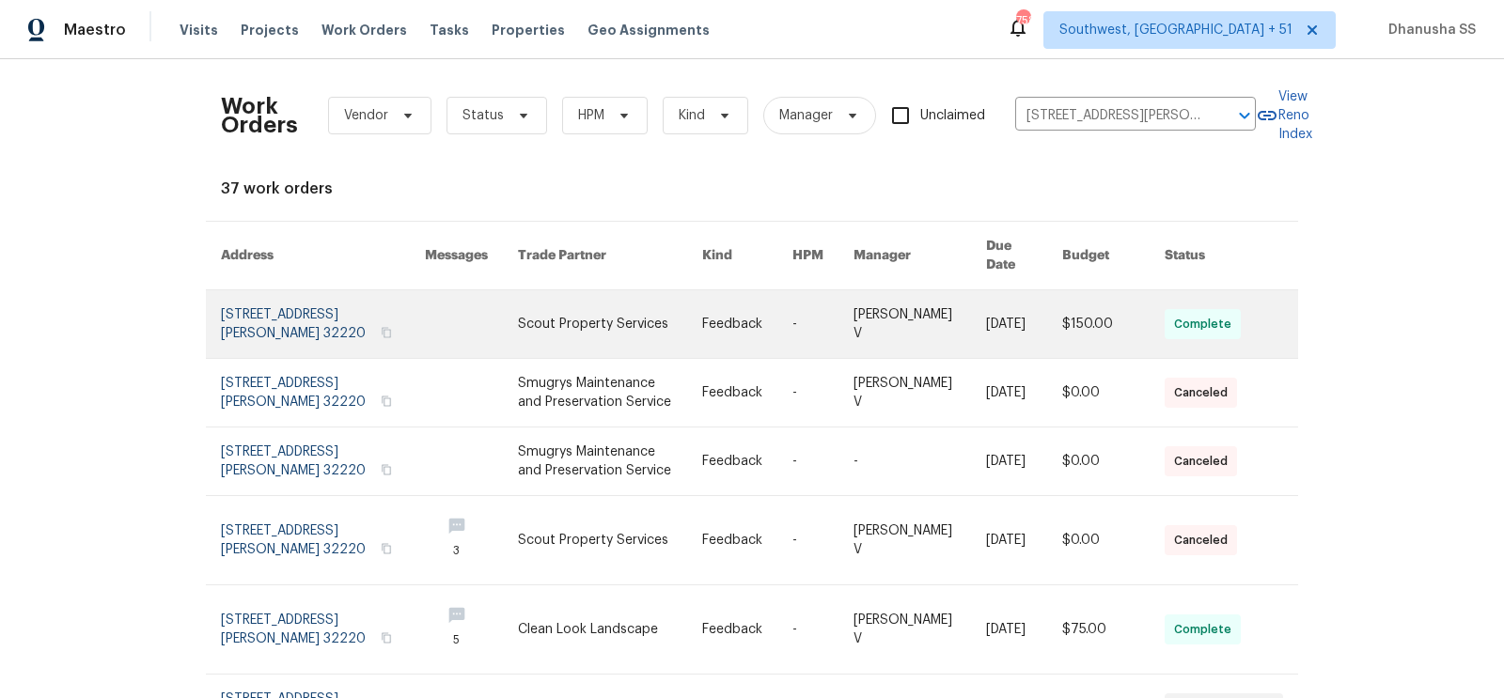
click at [585, 311] on link at bounding box center [610, 324] width 184 height 68
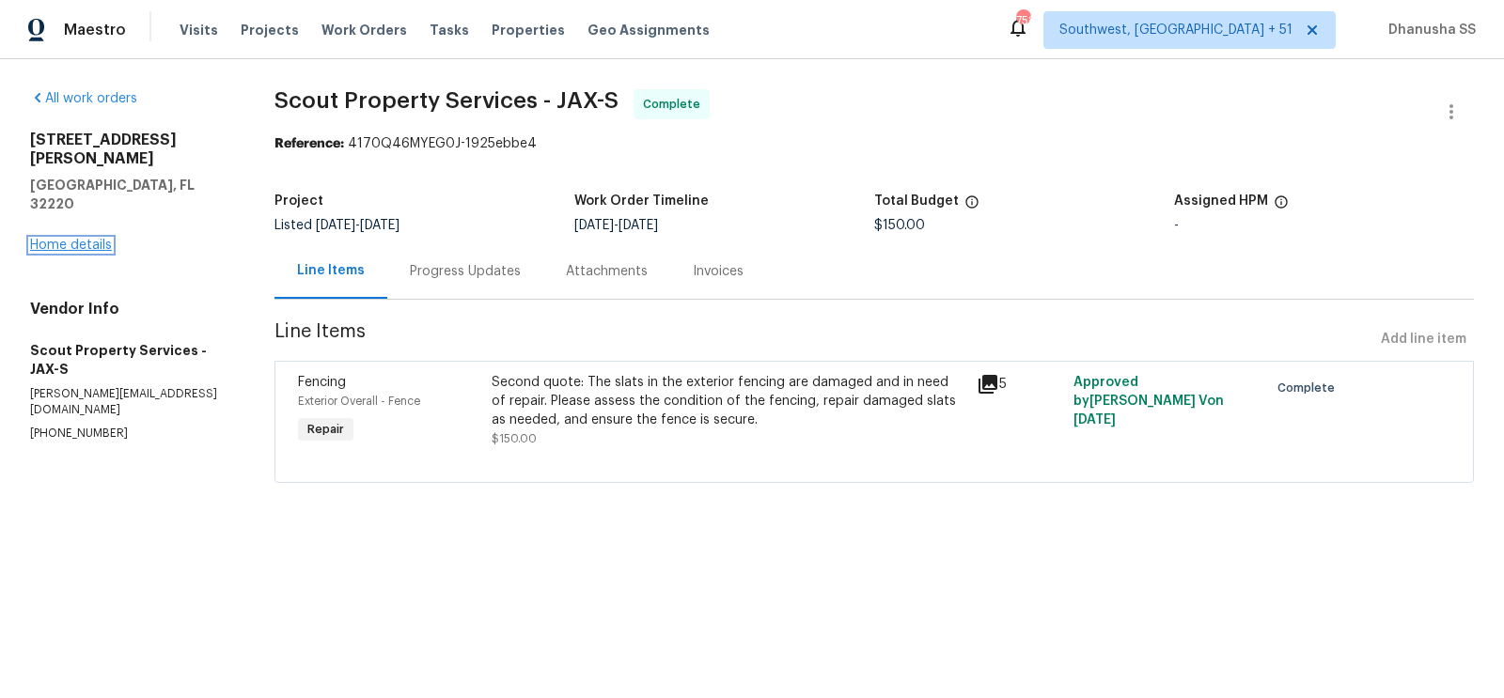
click at [86, 239] on link "Home details" at bounding box center [71, 245] width 82 height 13
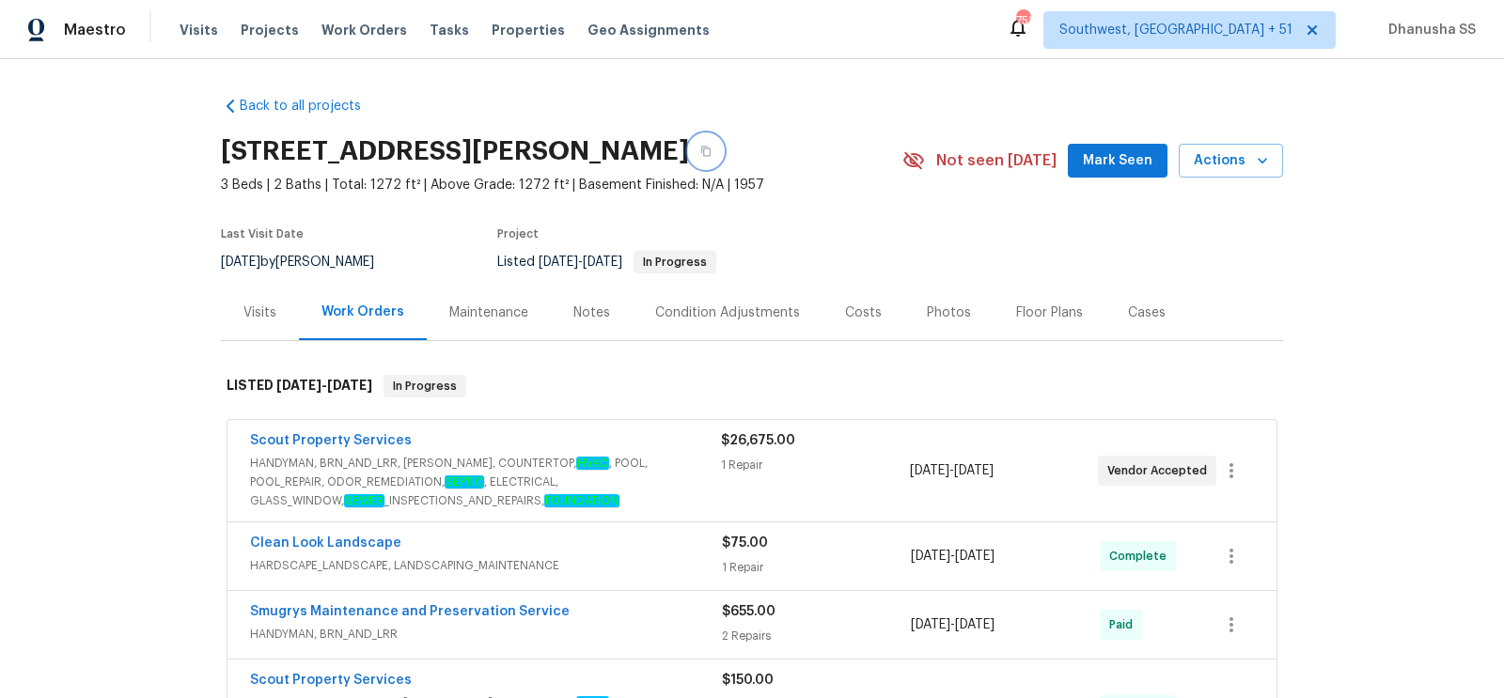
click at [723, 158] on button "button" at bounding box center [706, 151] width 34 height 34
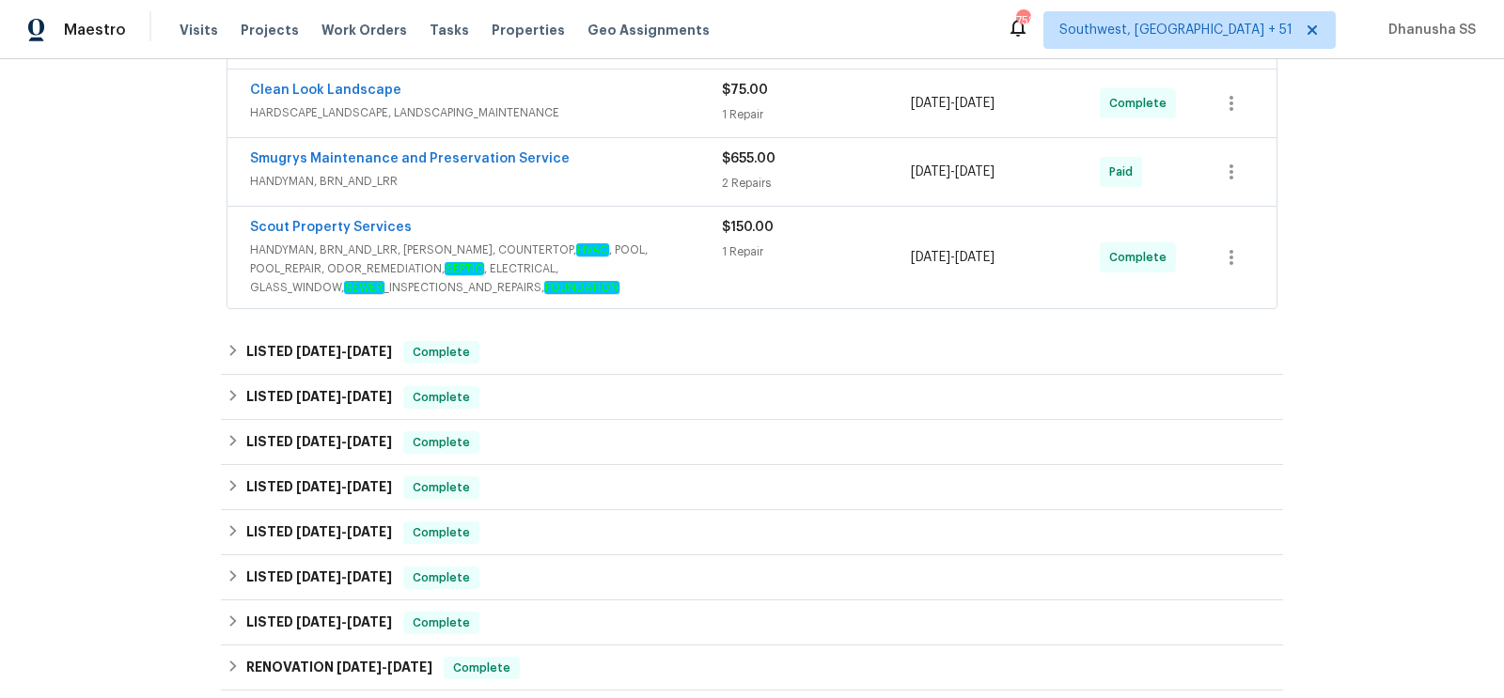
scroll to position [464, 0]
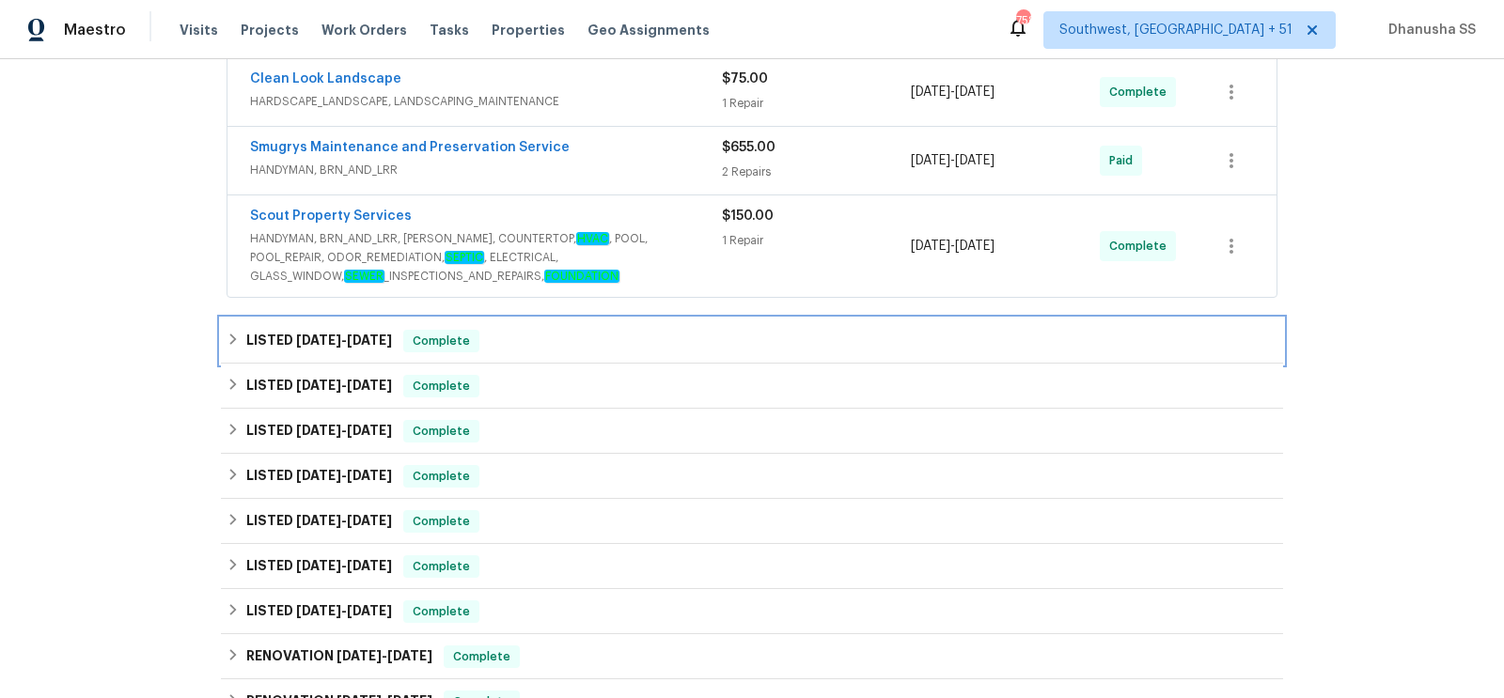
click at [589, 343] on div "LISTED 6/26/25 - 7/1/25 Complete" at bounding box center [752, 341] width 1051 height 23
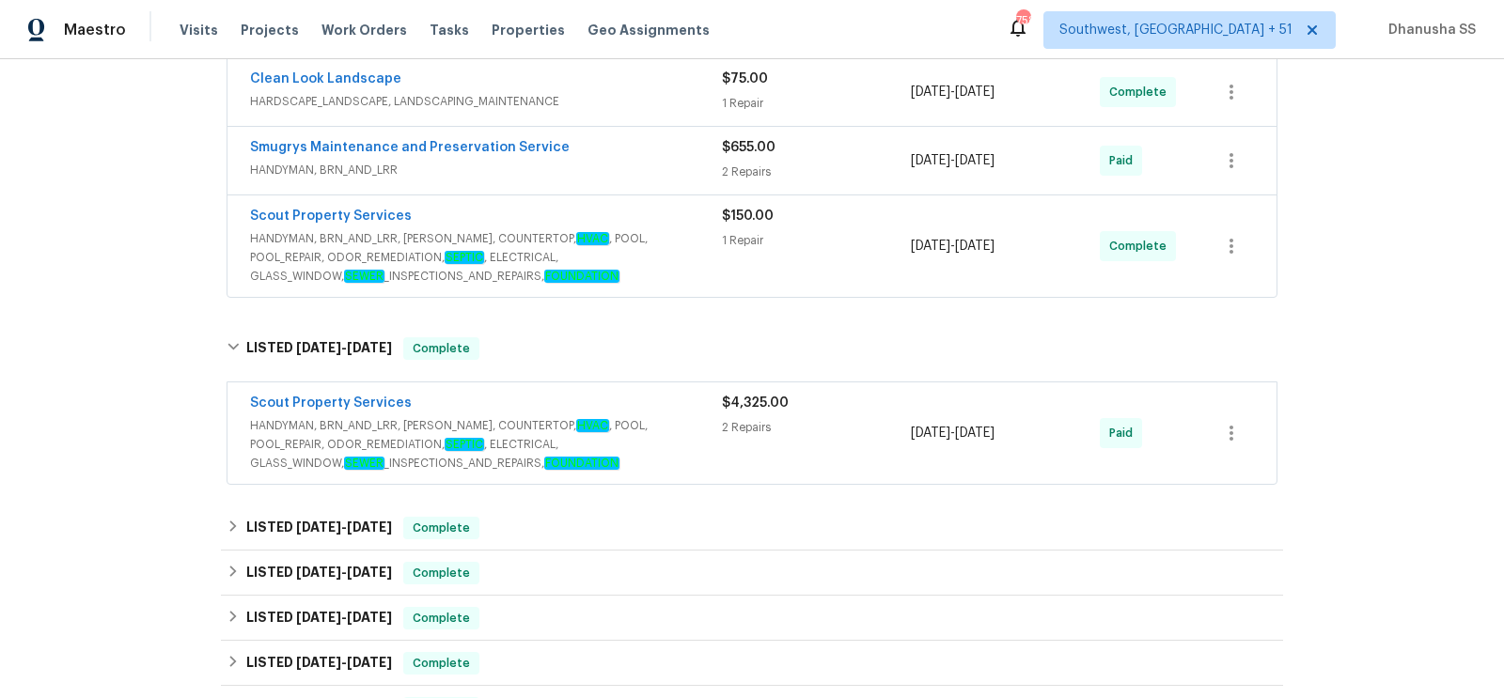
click at [681, 446] on span "HANDYMAN, BRN_AND_LRR, WELLS, COUNTERTOP, HVAC , POOL, POOL_REPAIR, ODOR_REMEDI…" at bounding box center [486, 444] width 472 height 56
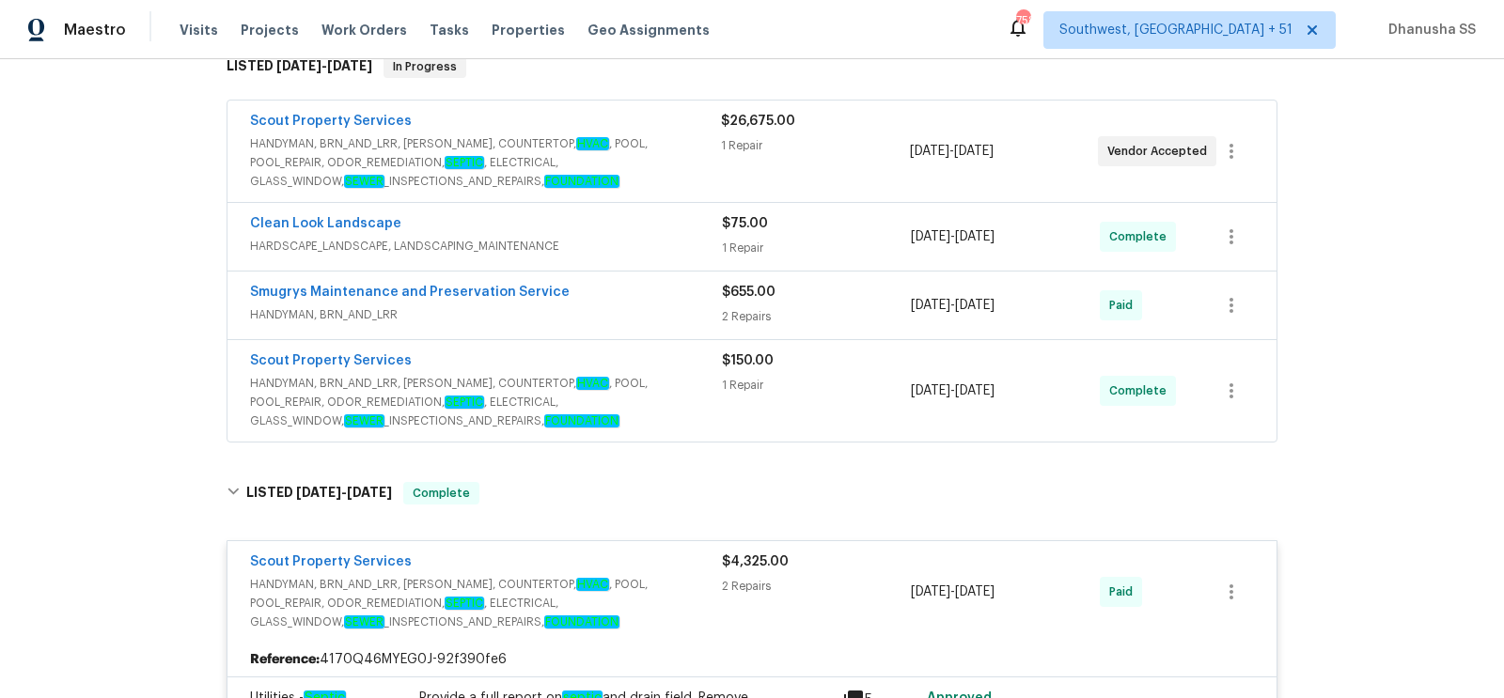
scroll to position [321, 0]
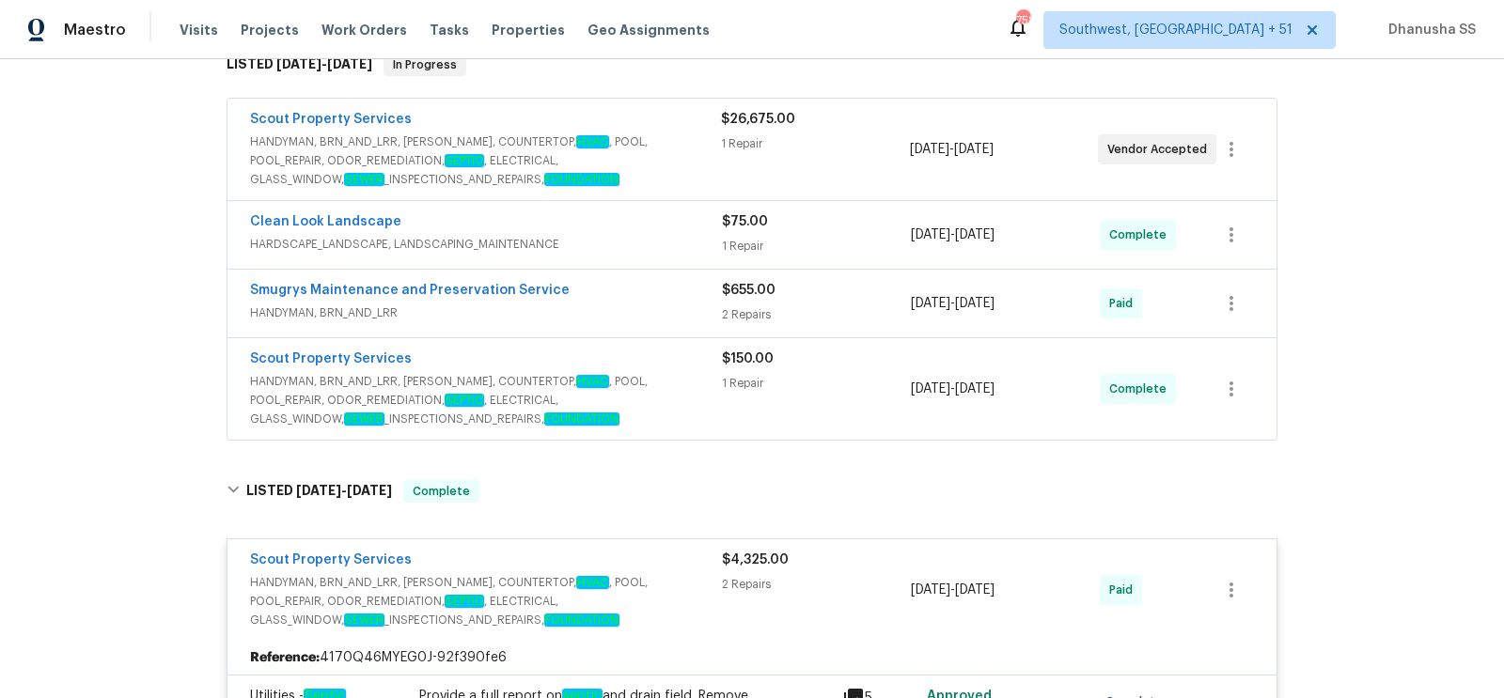
click at [652, 375] on span "HANDYMAN, BRN_AND_LRR, WELLS, COUNTERTOP, HVAC , POOL, POOL_REPAIR, ODOR_REMEDI…" at bounding box center [486, 400] width 472 height 56
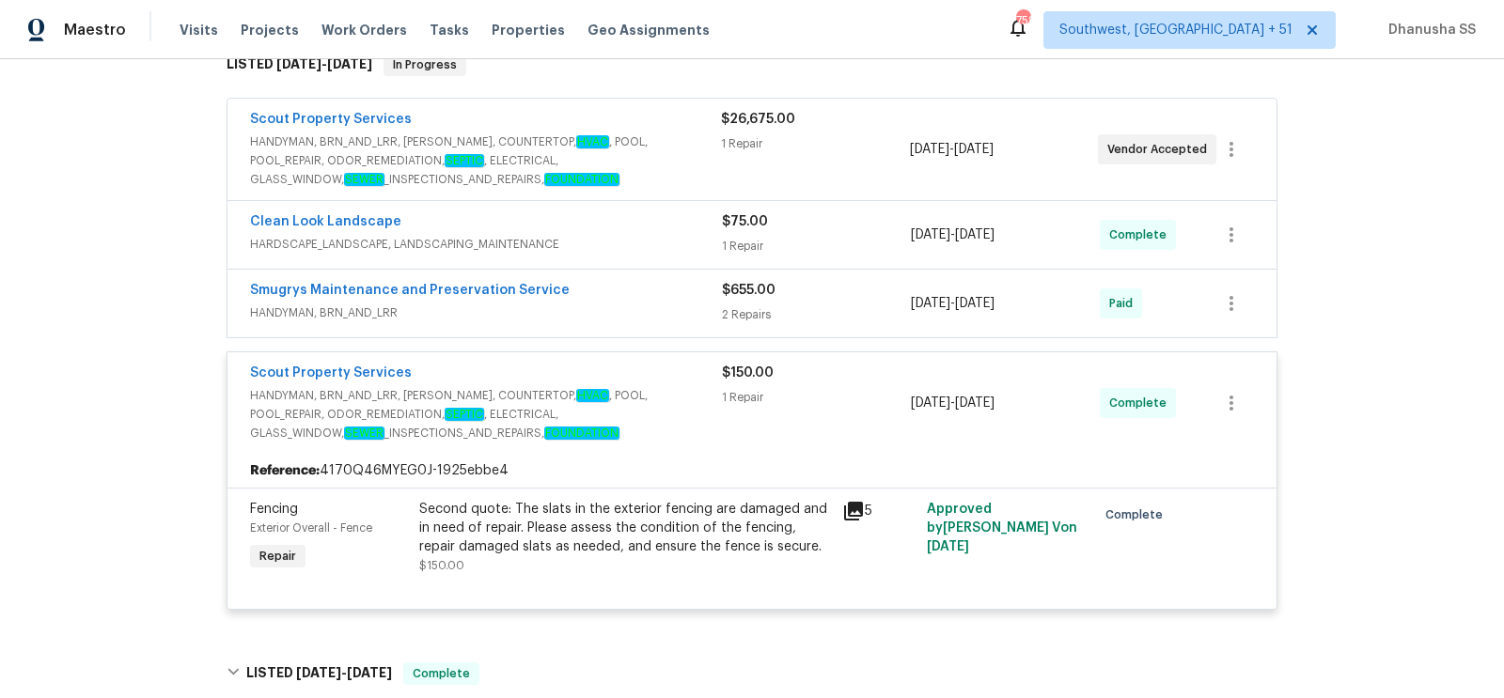
click at [665, 272] on div "Smugrys Maintenance and Preservation Service HANDYMAN, BRN_AND_LRR $655.00 2 Re…" at bounding box center [751, 304] width 1049 height 68
click at [659, 304] on span "HANDYMAN, BRN_AND_LRR" at bounding box center [486, 313] width 472 height 19
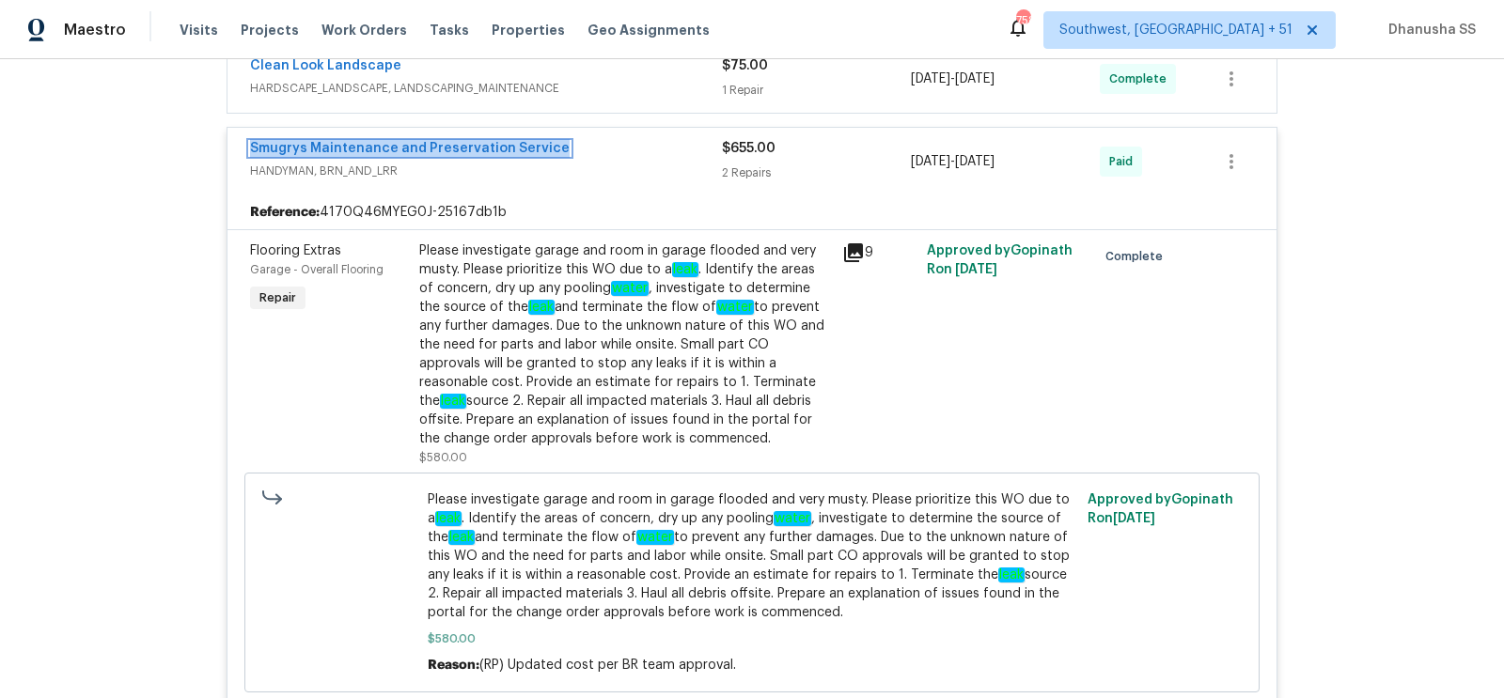
scroll to position [355, 0]
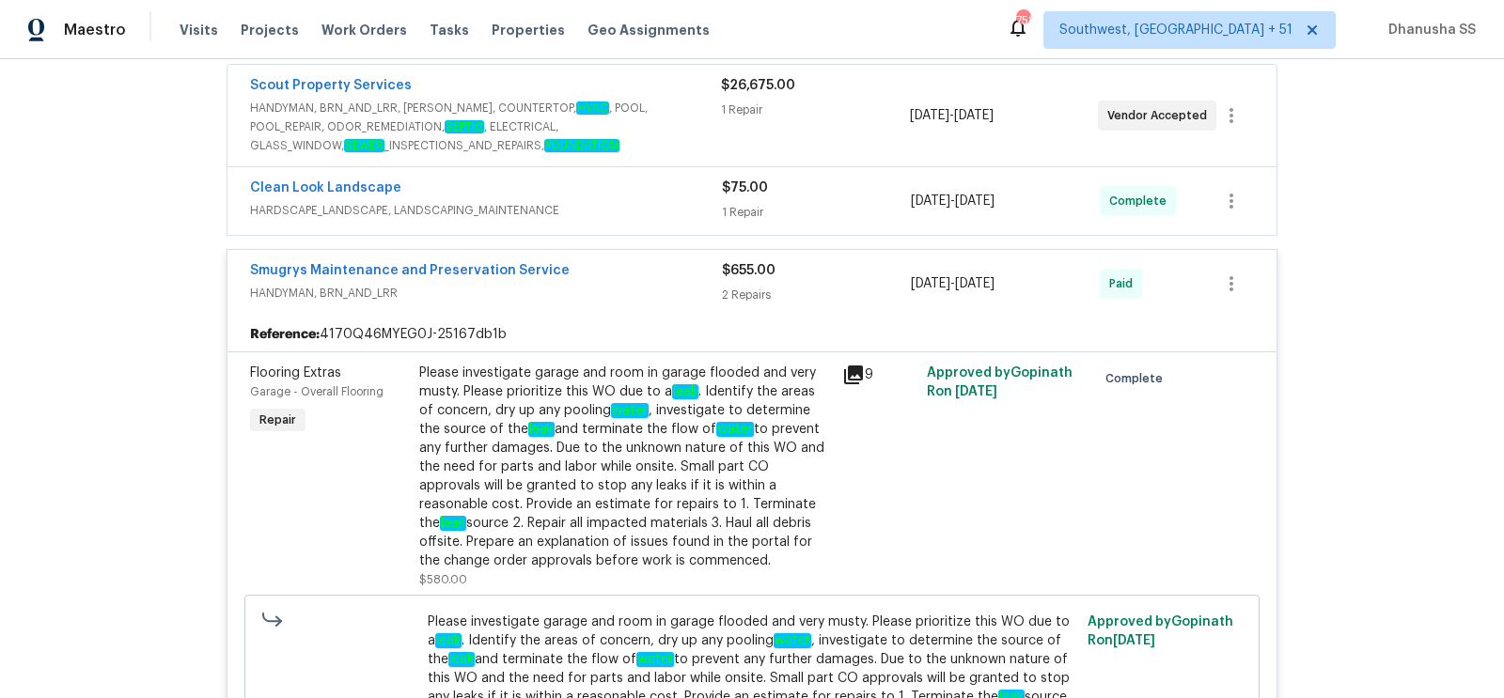
click at [610, 221] on div "Clean Look Landscape HARDSCAPE_LANDSCAPE, LANDSCAPING_MAINTENANCE" at bounding box center [486, 201] width 472 height 45
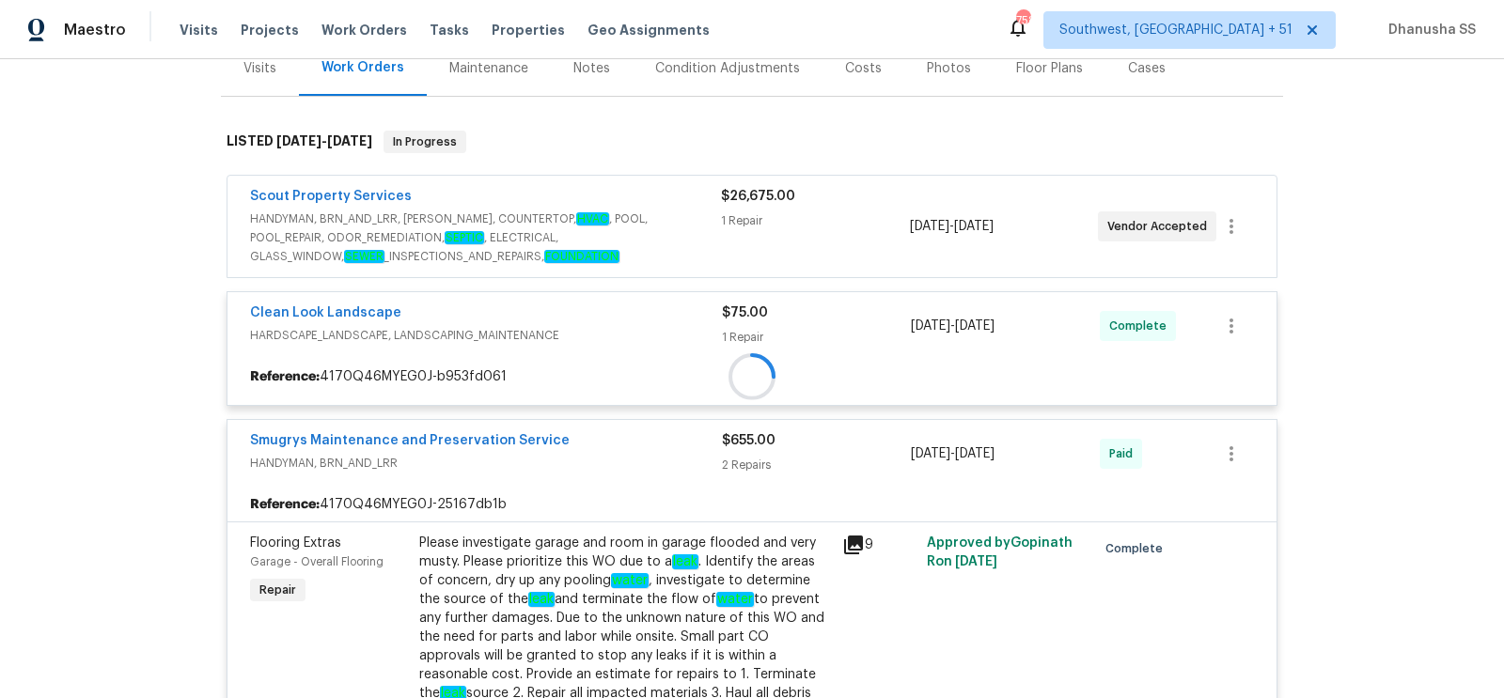
scroll to position [211, 0]
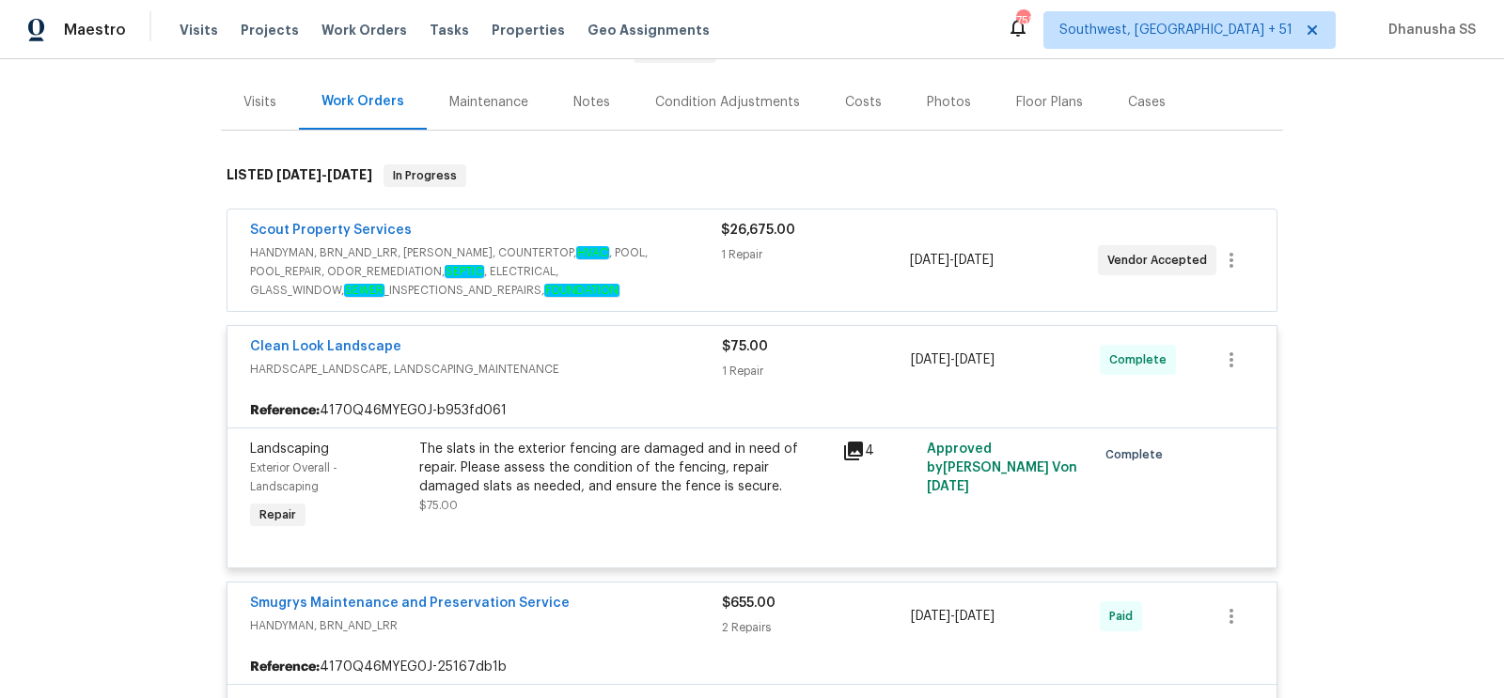
click at [645, 264] on span "HANDYMAN, BRN_AND_LRR, WELLS, COUNTERTOP, HVAC , POOL, POOL_REPAIR, ODOR_REMEDI…" at bounding box center [485, 271] width 471 height 56
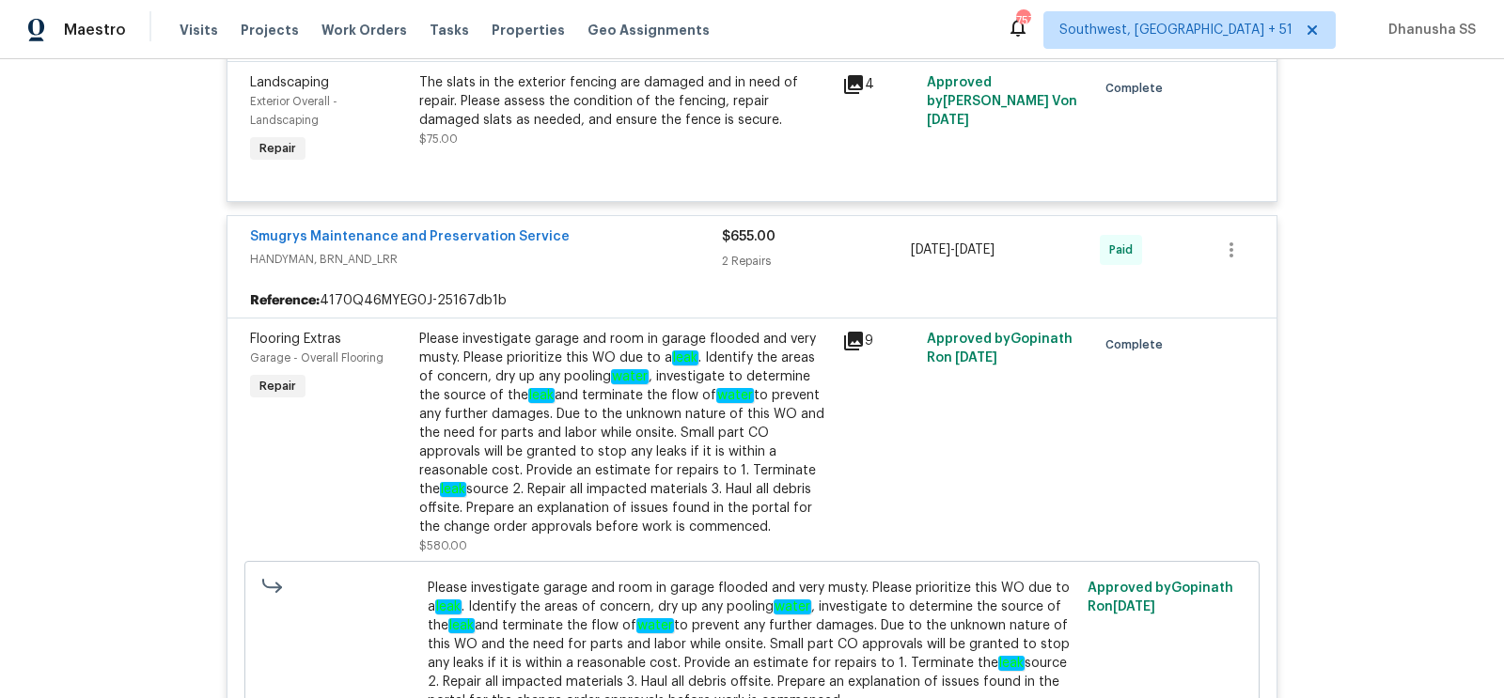
scroll to position [1426, 0]
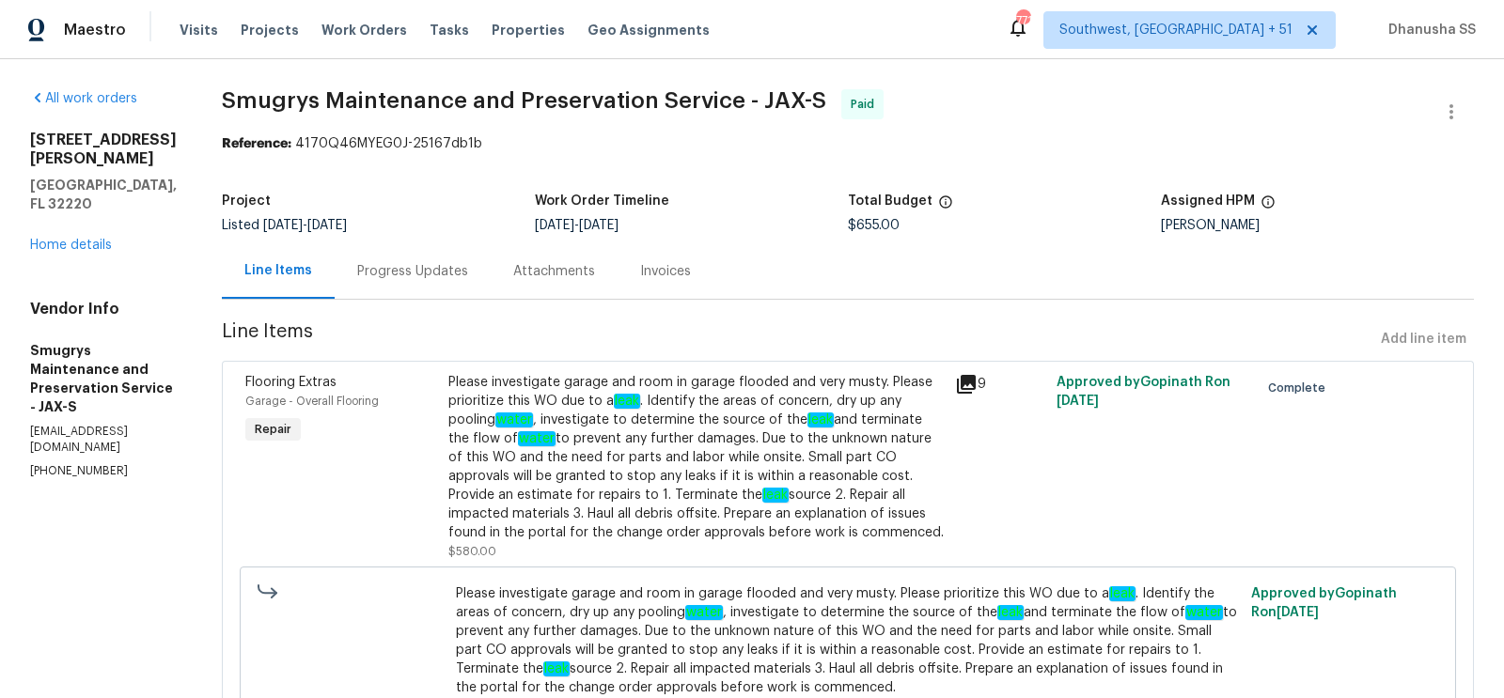
click at [404, 275] on div "Progress Updates" at bounding box center [412, 271] width 111 height 19
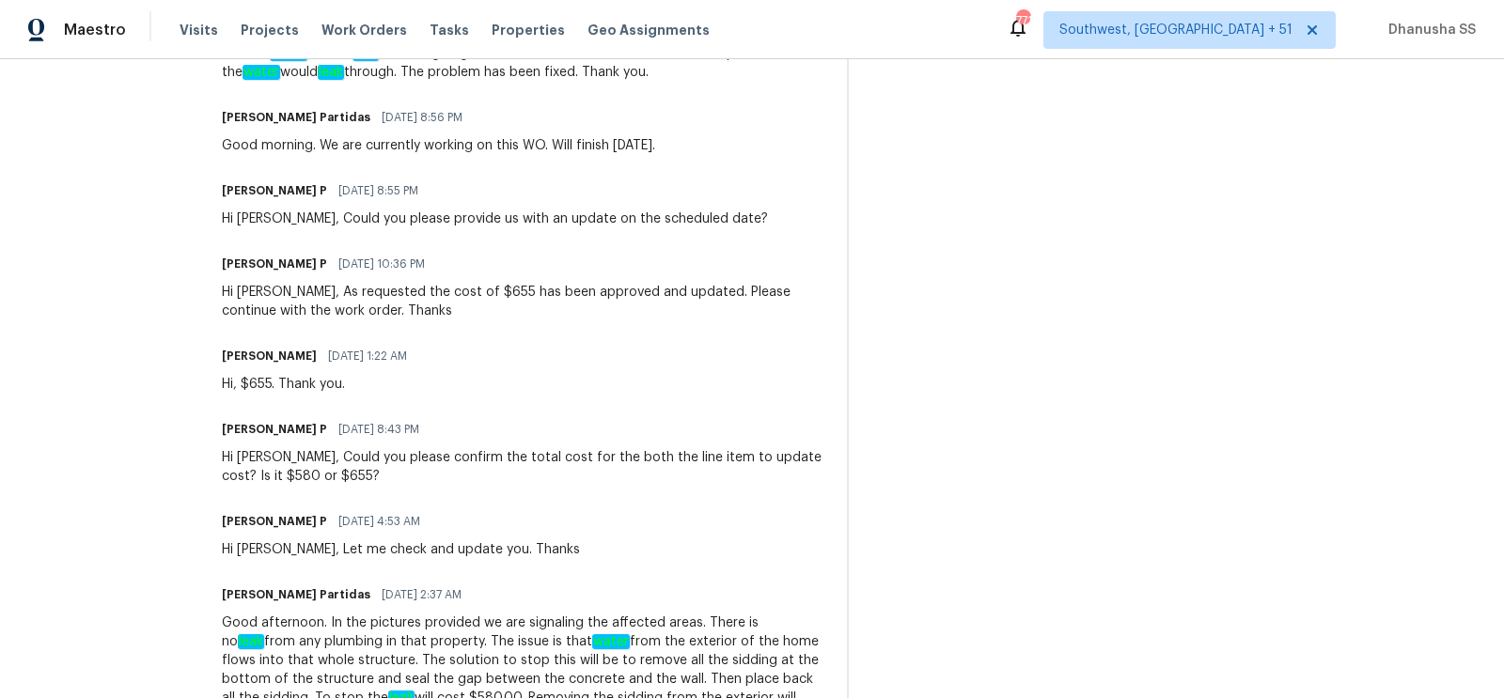
scroll to position [598, 0]
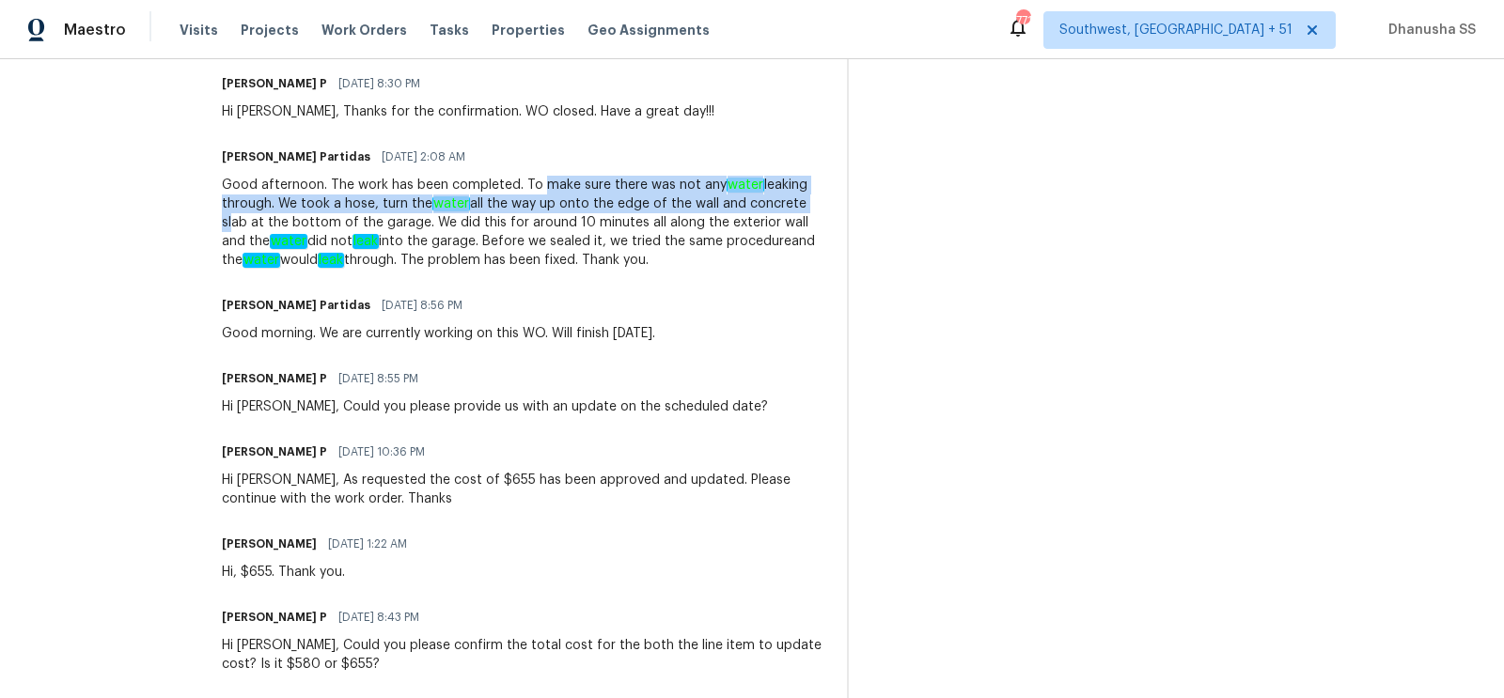
drag, startPoint x: 509, startPoint y: 185, endPoint x: 778, endPoint y: 211, distance: 270.0
click at [778, 211] on div "Good afternoon. The work has been completed. To make sure there was not any wat…" at bounding box center [523, 223] width 603 height 94
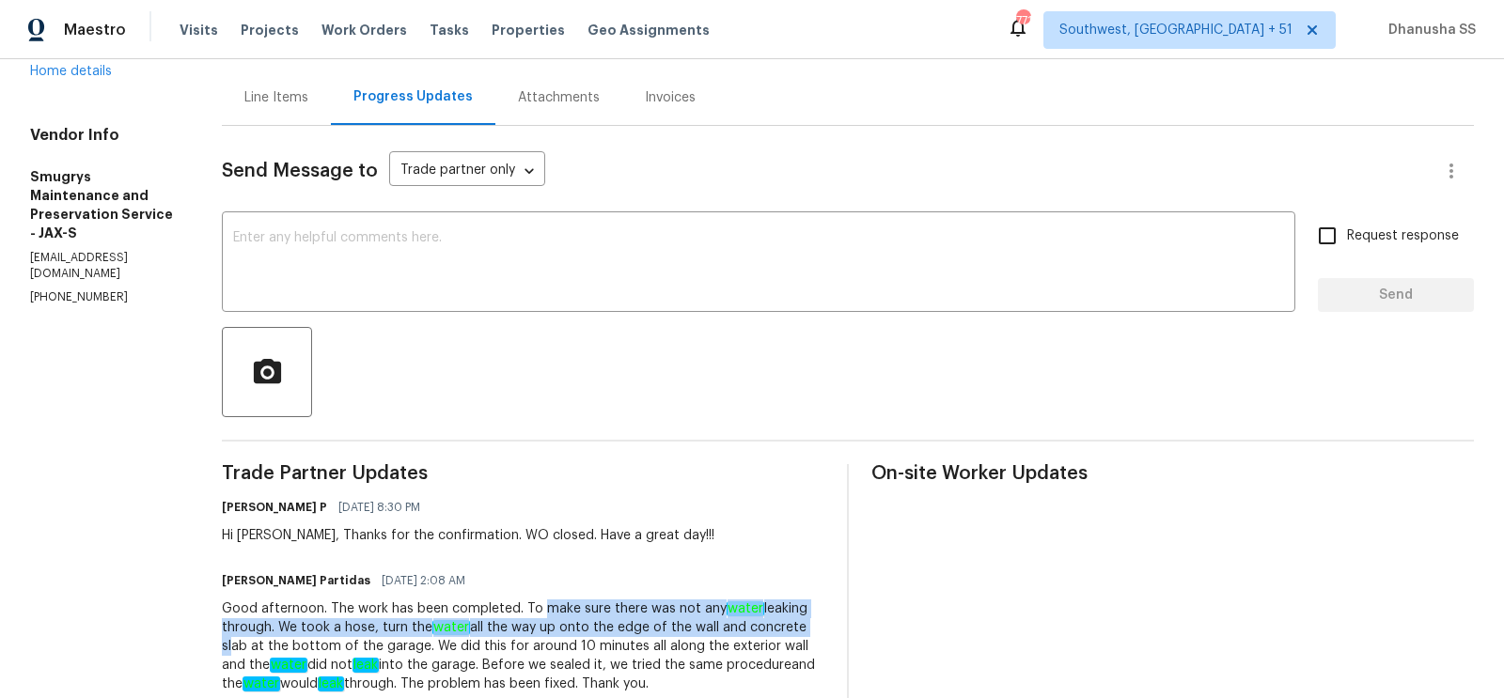
scroll to position [0, 0]
